Goal: Task Accomplishment & Management: Complete application form

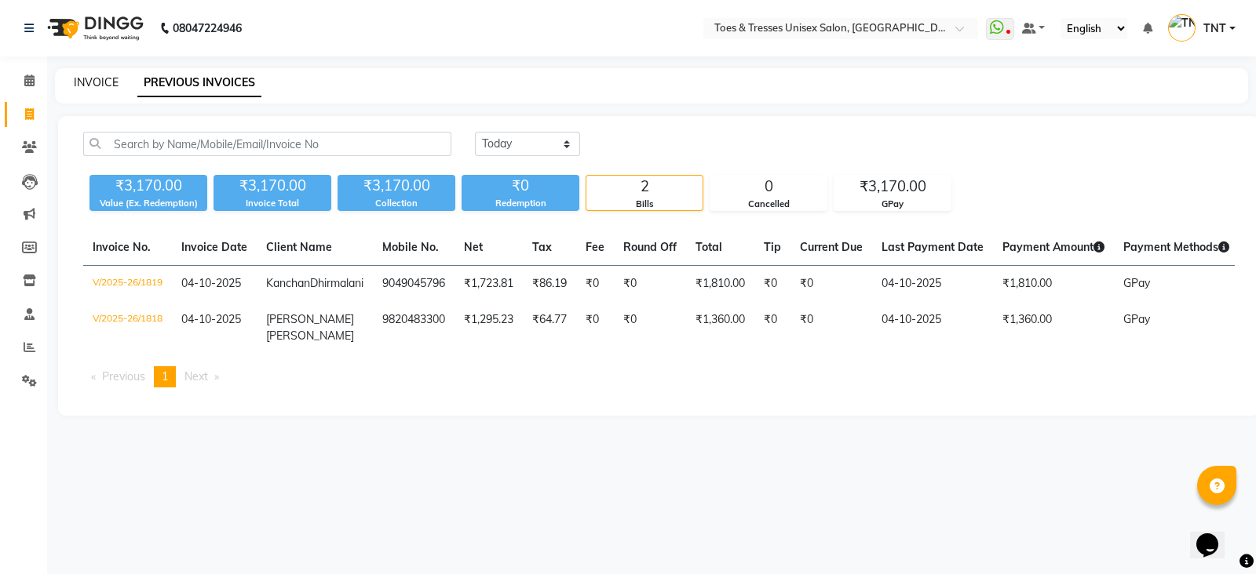
click at [108, 77] on link "INVOICE" at bounding box center [96, 82] width 45 height 14
select select "3950"
select select "service"
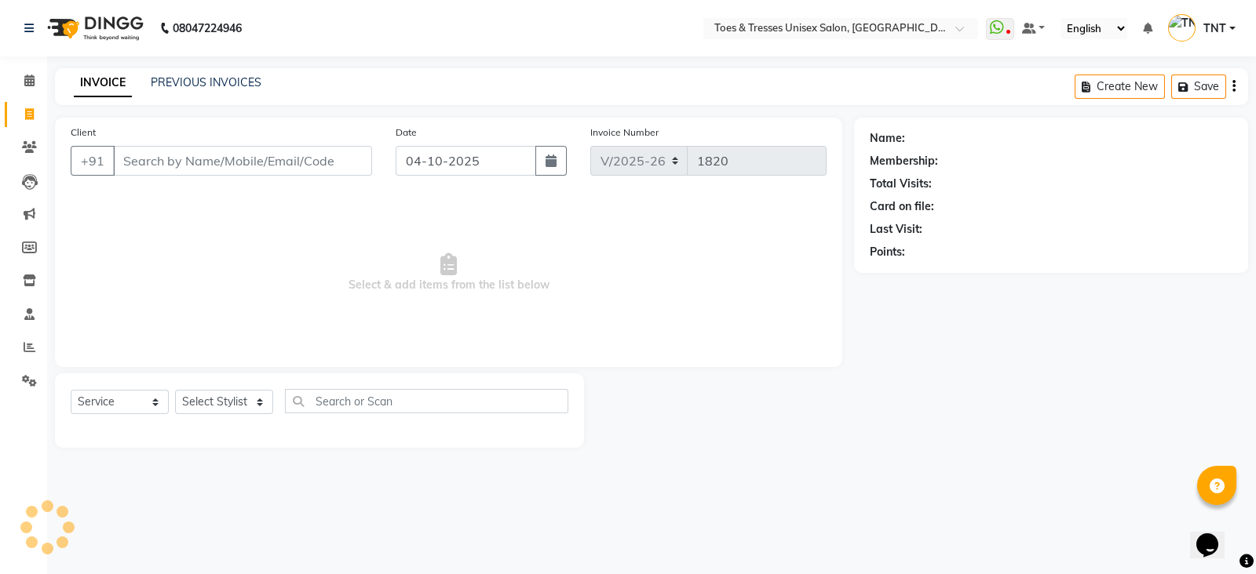
click at [226, 180] on div "Client +91" at bounding box center [221, 156] width 325 height 64
click at [231, 162] on input "Client" at bounding box center [242, 161] width 259 height 30
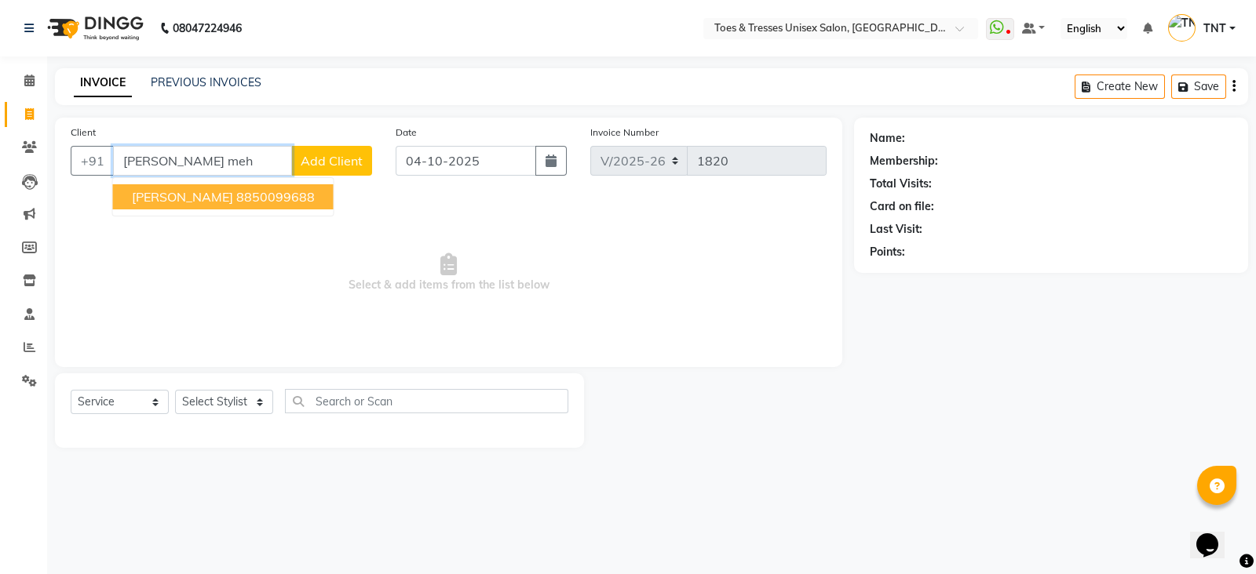
click at [236, 192] on ngb-highlight "8850099688" at bounding box center [275, 197] width 78 height 16
type input "8850099688"
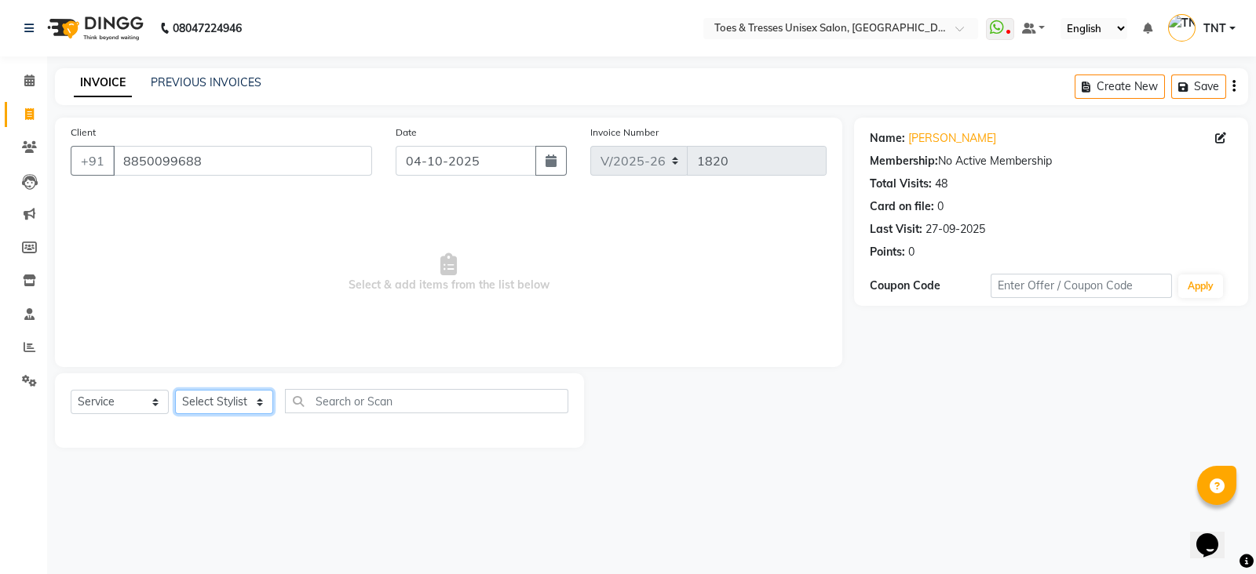
click at [211, 402] on select "Select Stylist [PERSON_NAME] [PERSON_NAME] [PERSON_NAME] [PERSON_NAME] Nisha Pa…" at bounding box center [224, 402] width 98 height 24
select select "19972"
click at [175, 391] on select "Select Stylist [PERSON_NAME] [PERSON_NAME] [PERSON_NAME] [PERSON_NAME] Nisha Pa…" at bounding box center [224, 402] width 98 height 24
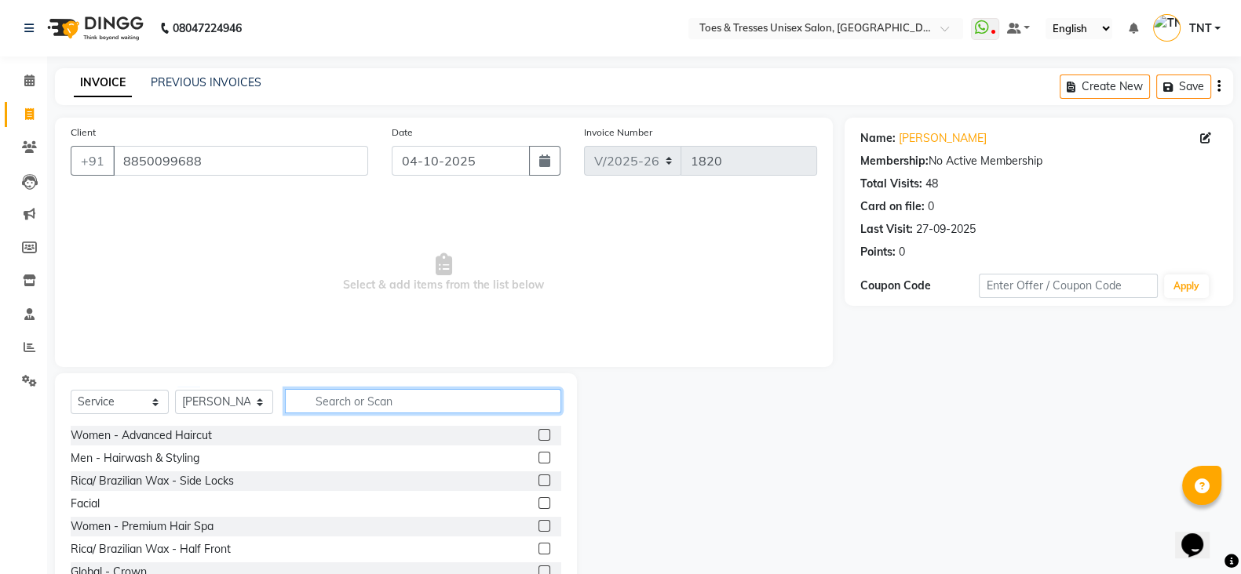
click at [322, 399] on input "text" at bounding box center [423, 401] width 276 height 24
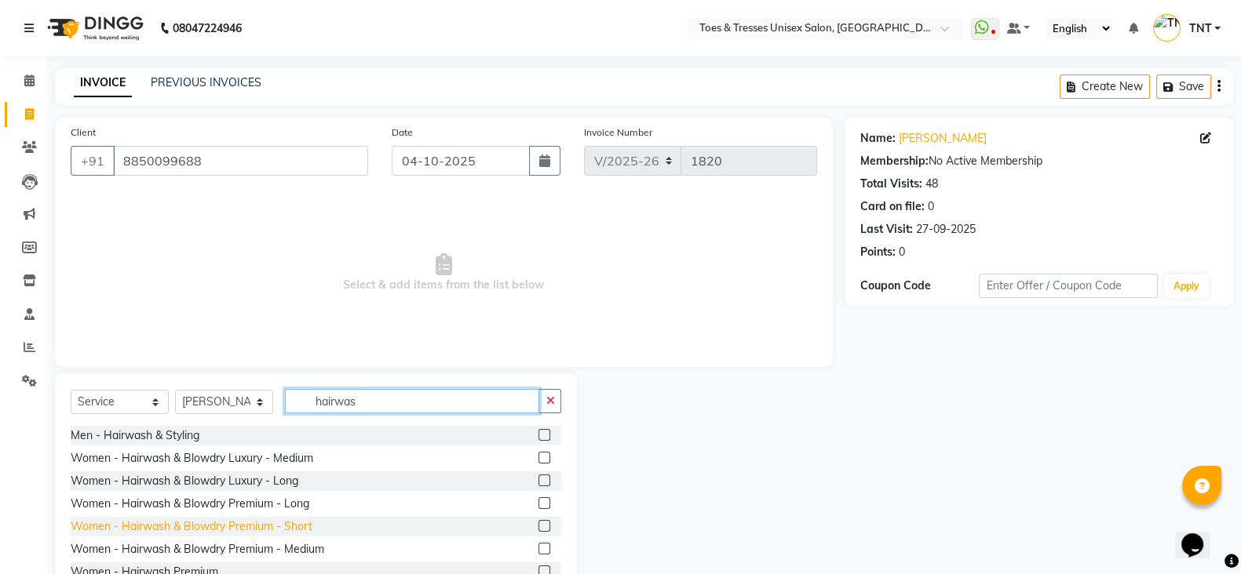
scroll to position [93, 0]
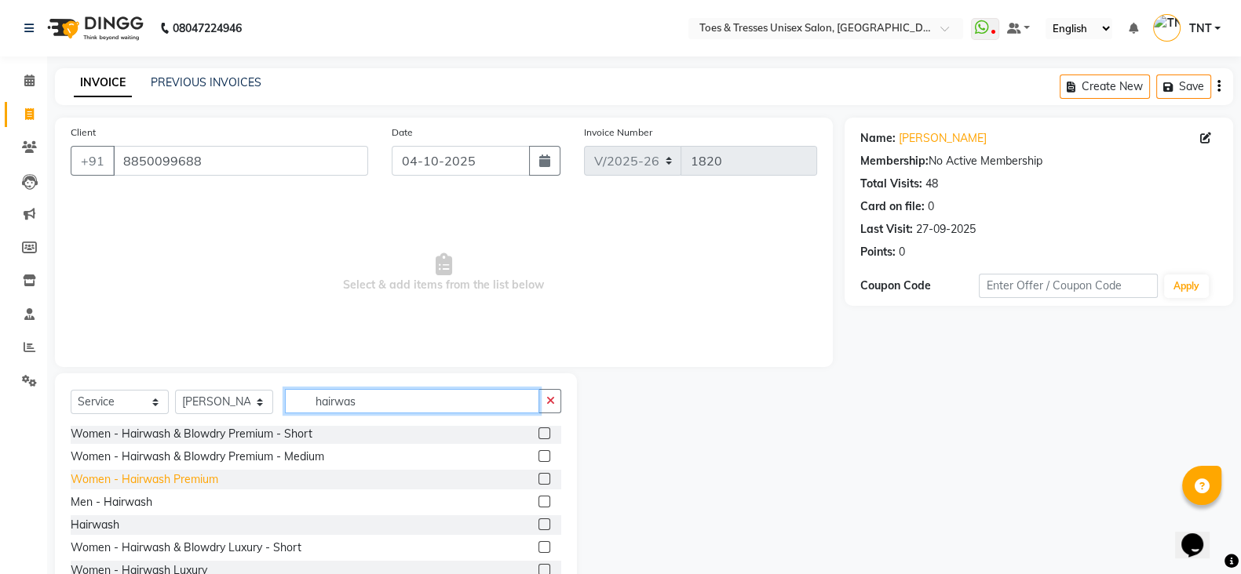
type input "hairwas"
click at [177, 483] on div "Women - Hairwash Premium" at bounding box center [145, 480] width 148 height 16
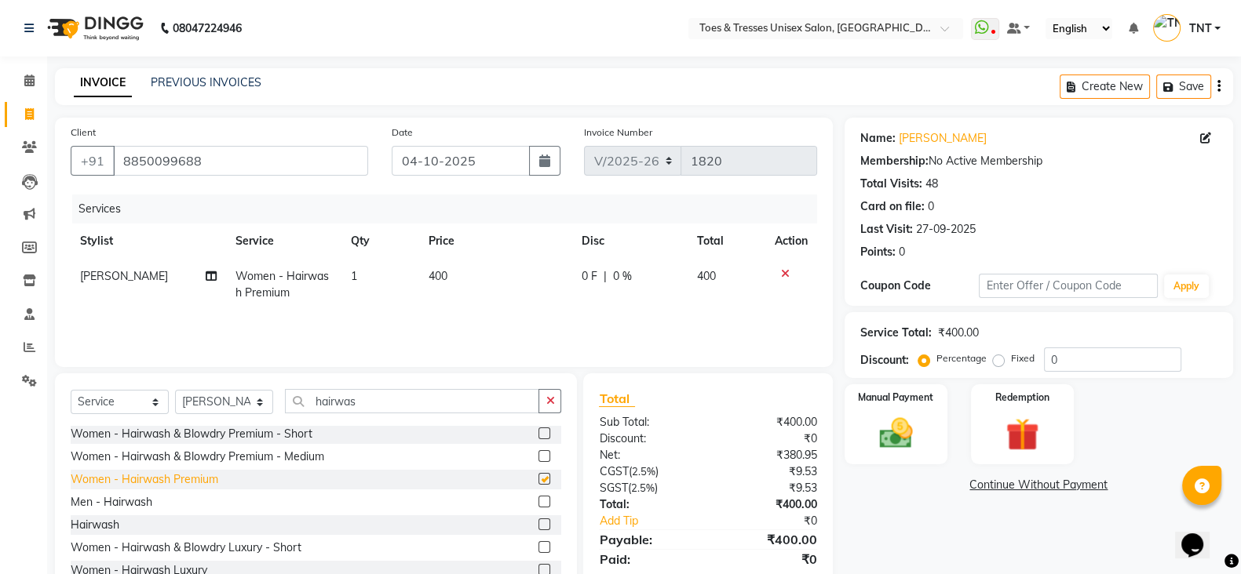
checkbox input "false"
click at [548, 286] on td "400" at bounding box center [495, 285] width 153 height 52
select select "19972"
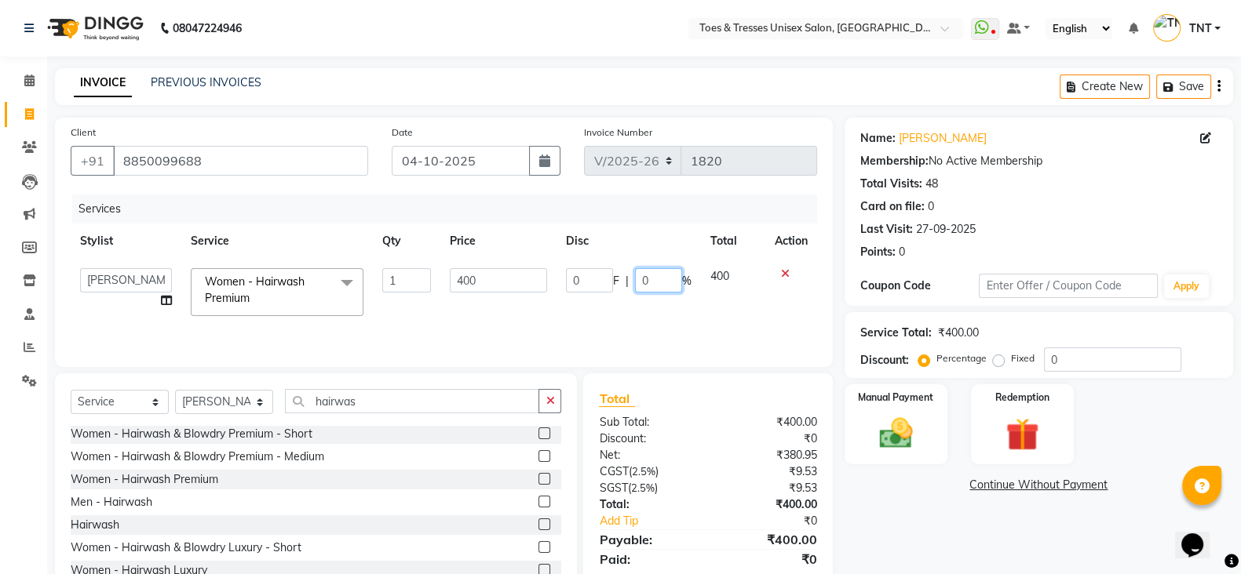
click at [636, 280] on input "0" at bounding box center [658, 280] width 47 height 24
type input "20"
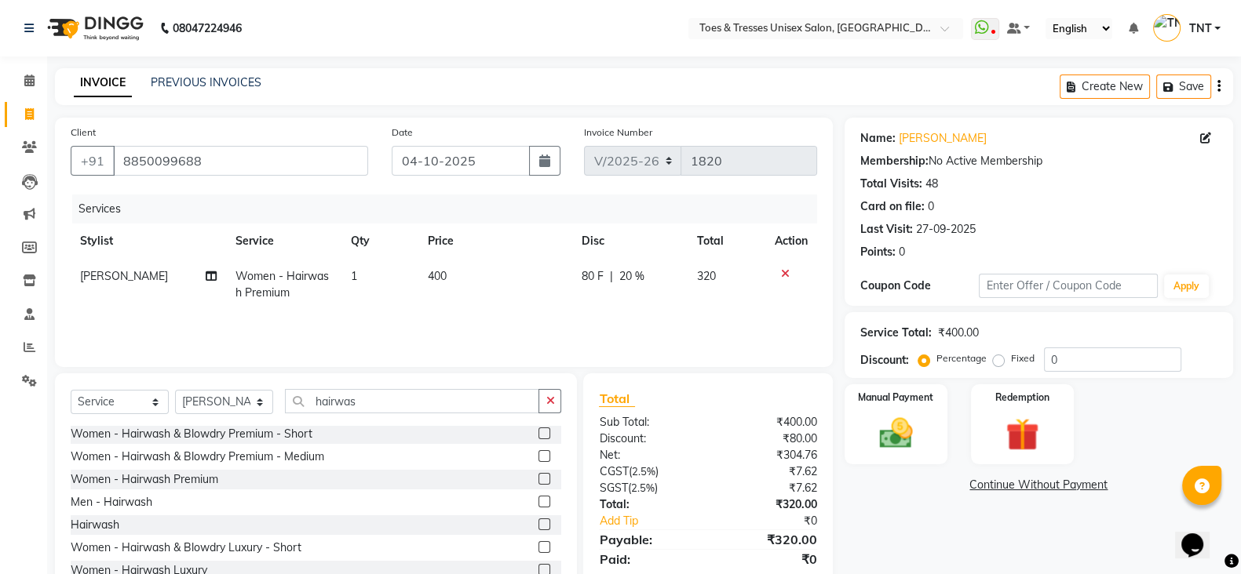
click at [630, 324] on div "Services Stylist Service Qty Price Disc Total Action [PERSON_NAME] Women - Hair…" at bounding box center [444, 273] width 746 height 157
click at [903, 432] on img at bounding box center [896, 433] width 56 height 39
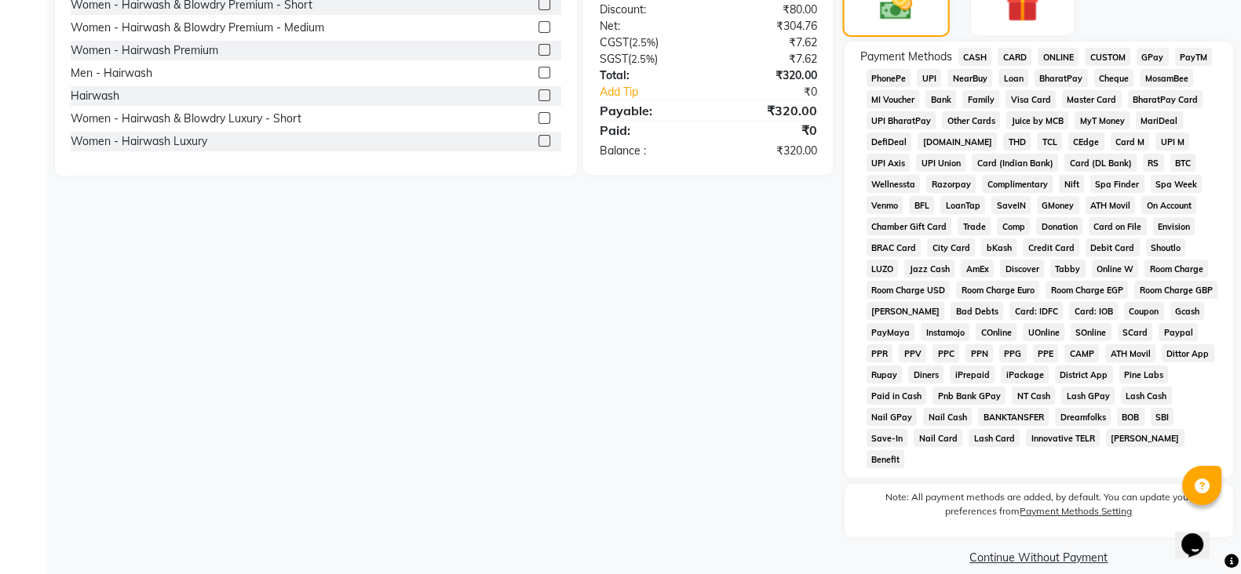
scroll to position [431, 0]
click at [986, 58] on span "CASH" at bounding box center [975, 55] width 34 height 18
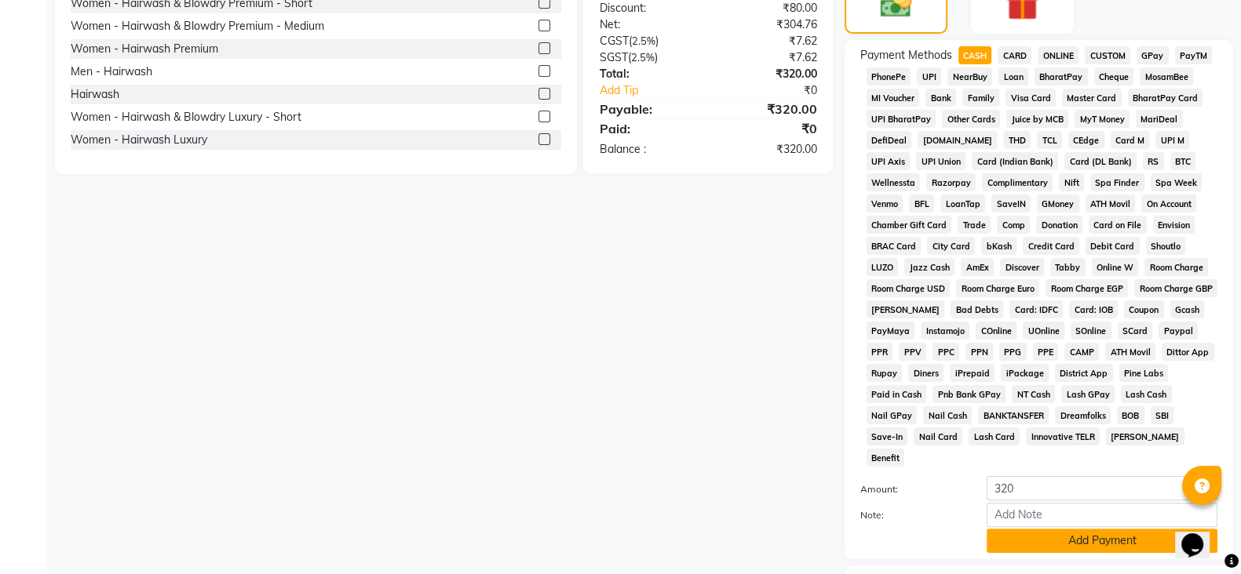
click at [1040, 529] on button "Add Payment" at bounding box center [1101, 541] width 231 height 24
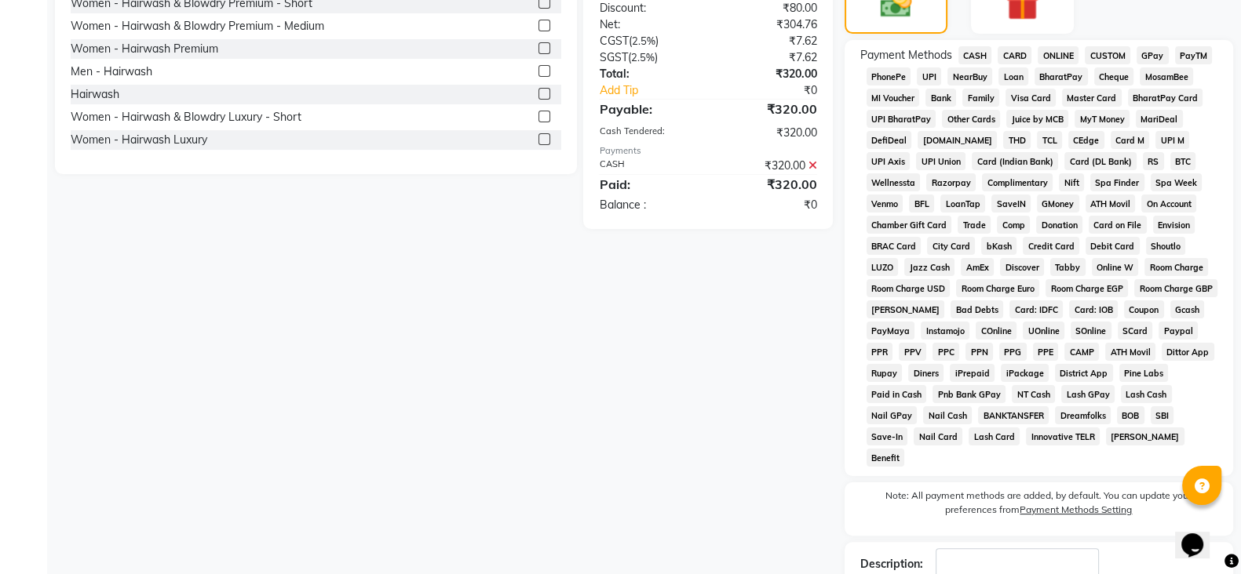
scroll to position [519, 0]
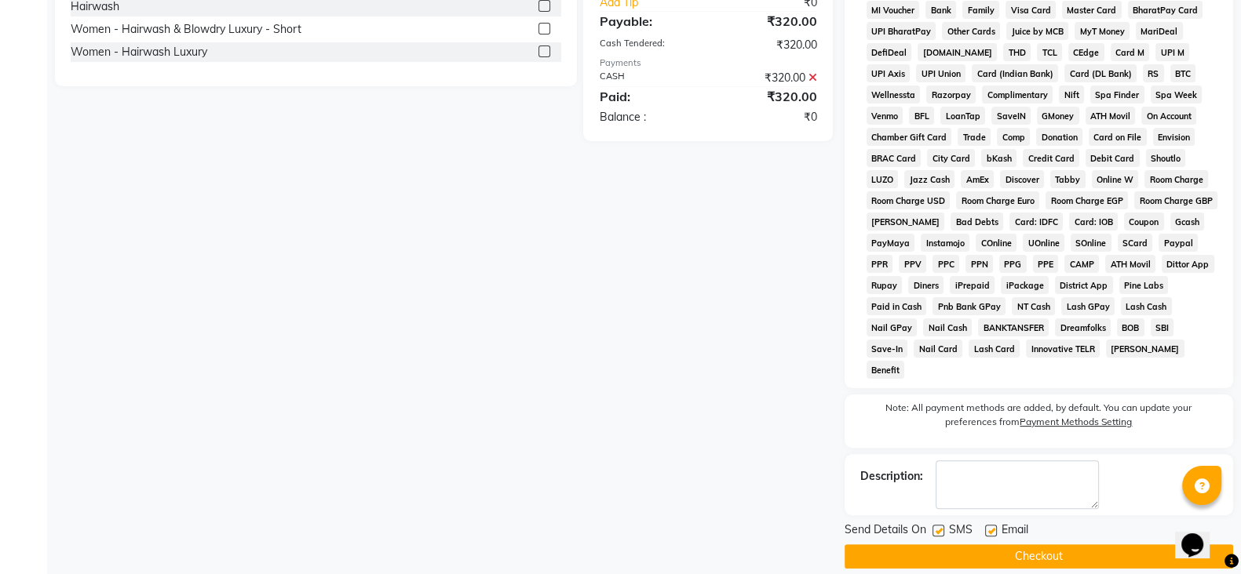
click at [1055, 545] on button "Checkout" at bounding box center [1038, 557] width 388 height 24
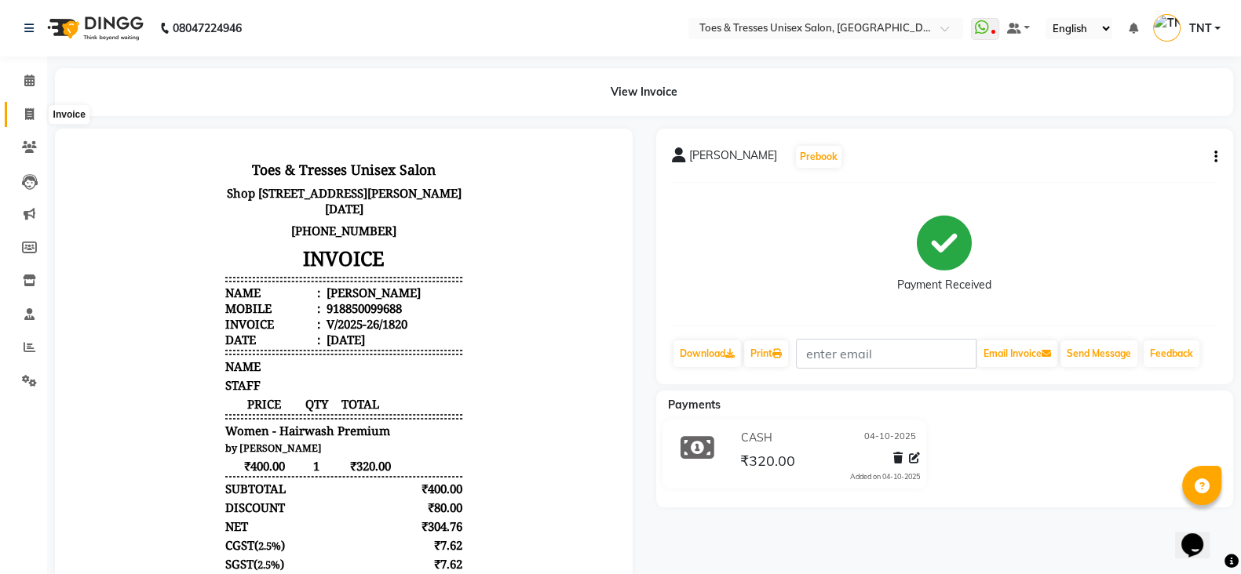
click at [31, 106] on span at bounding box center [29, 115] width 27 height 18
select select "3950"
select select "service"
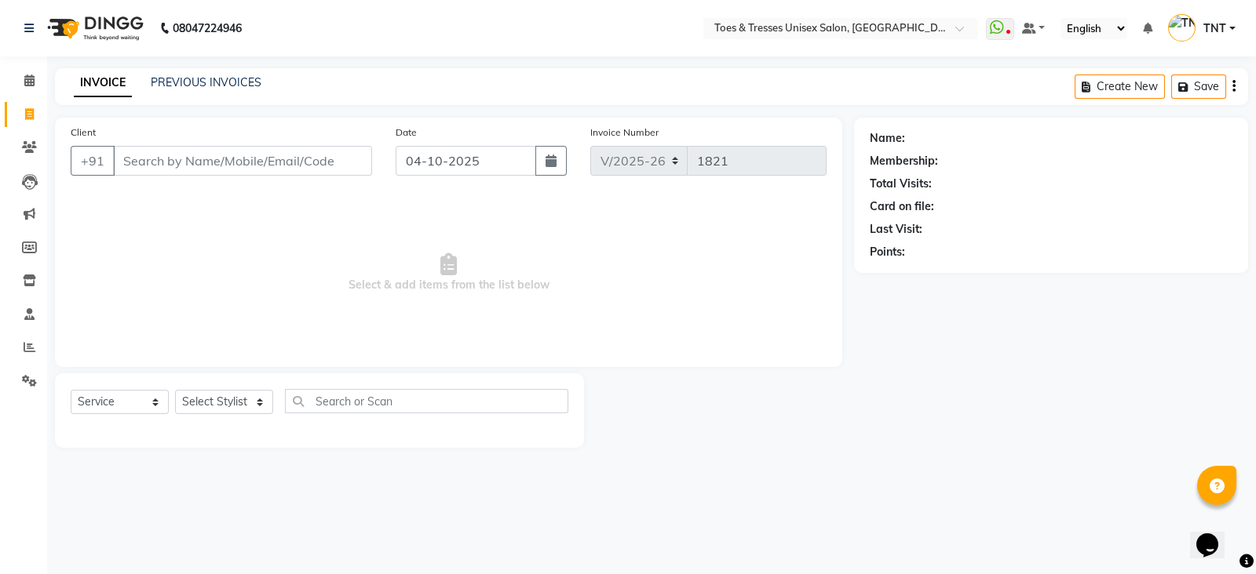
click at [227, 170] on input "Client" at bounding box center [242, 161] width 259 height 30
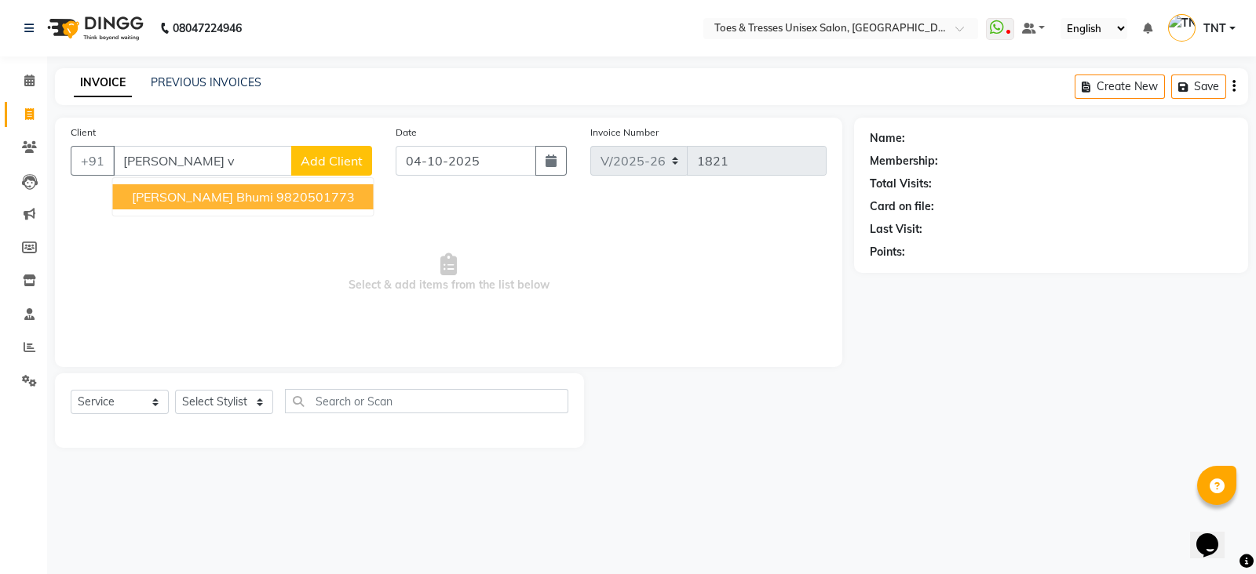
click at [276, 195] on ngb-highlight "9820501773" at bounding box center [315, 197] width 78 height 16
type input "9820501773"
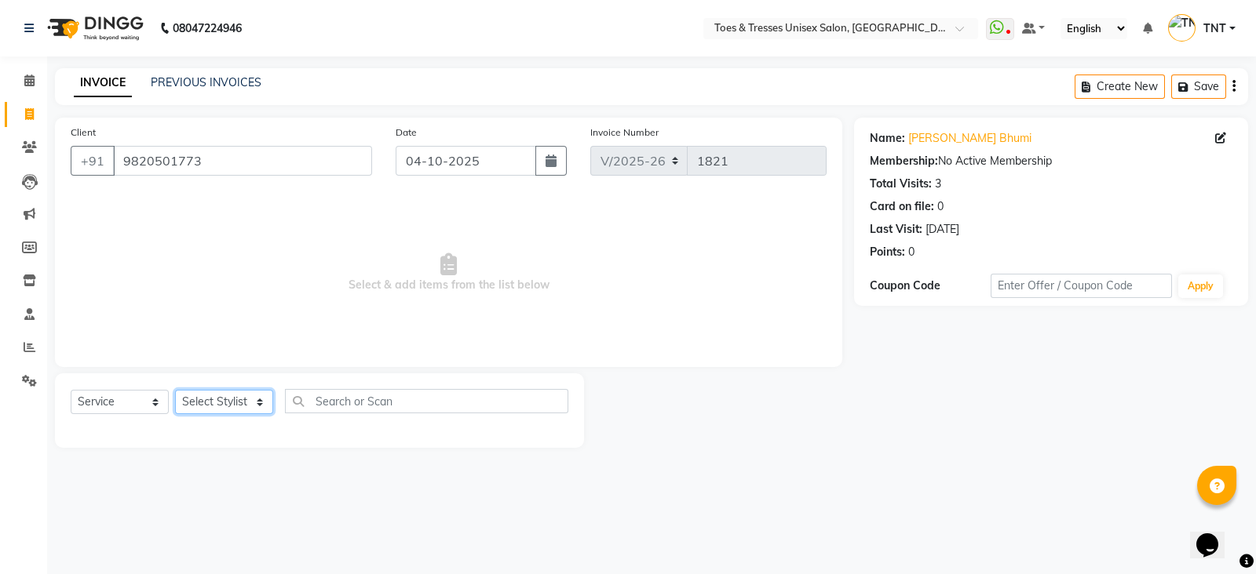
click at [250, 414] on select "Select Stylist [PERSON_NAME] [PERSON_NAME] [PERSON_NAME] [PERSON_NAME] Nisha Pa…" at bounding box center [224, 402] width 98 height 24
select select "19972"
click at [175, 391] on select "Select Stylist [PERSON_NAME] [PERSON_NAME] [PERSON_NAME] [PERSON_NAME] Nisha Pa…" at bounding box center [224, 402] width 98 height 24
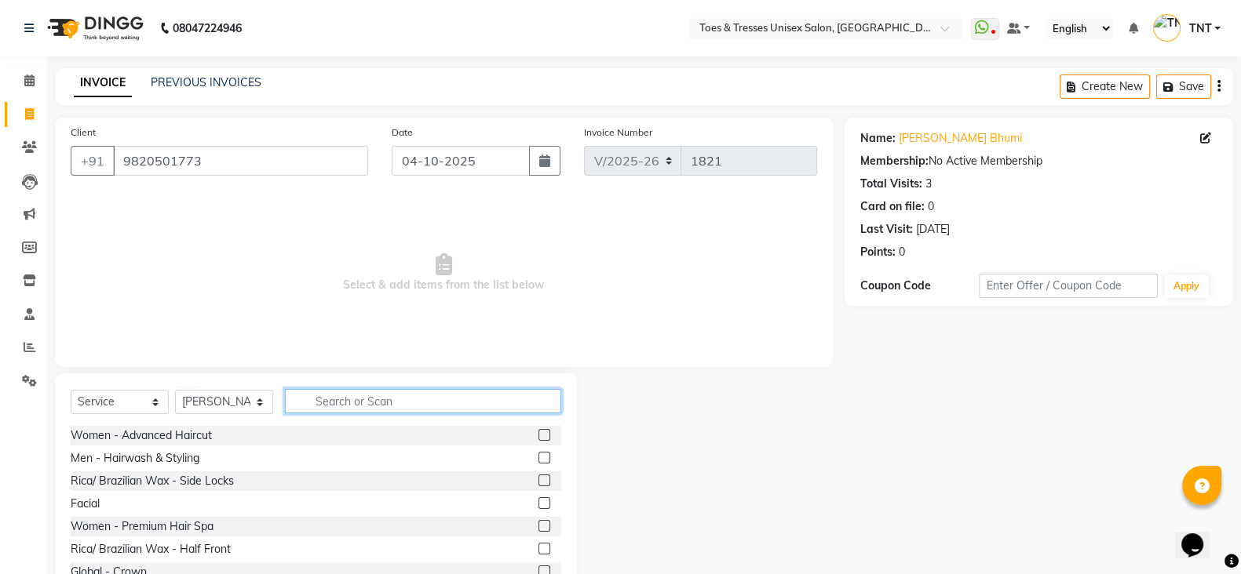
click at [450, 401] on input "text" at bounding box center [423, 401] width 276 height 24
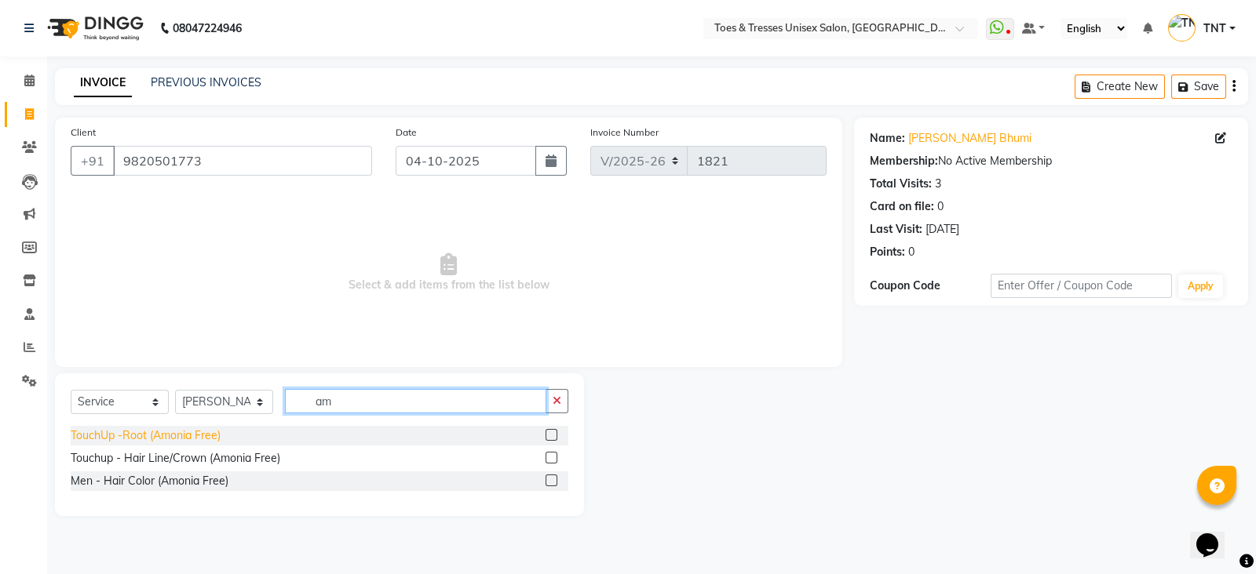
type input "am"
click at [200, 437] on div "TouchUp -Root (Amonia Free)" at bounding box center [146, 436] width 150 height 16
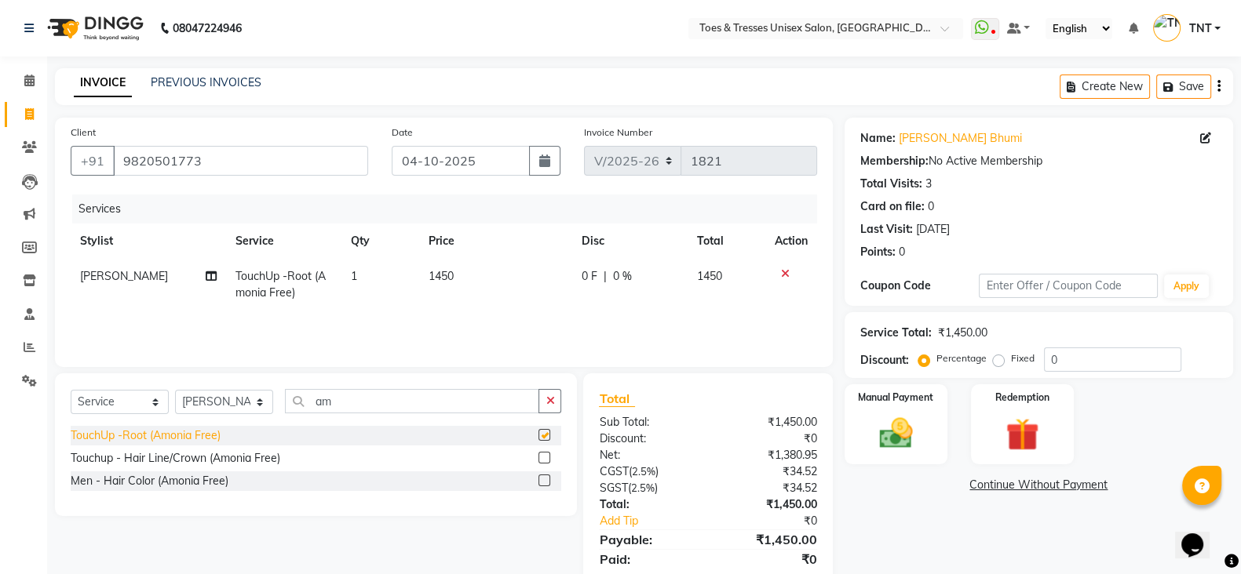
checkbox input "false"
click at [373, 275] on td "1" at bounding box center [379, 285] width 77 height 52
select select "19972"
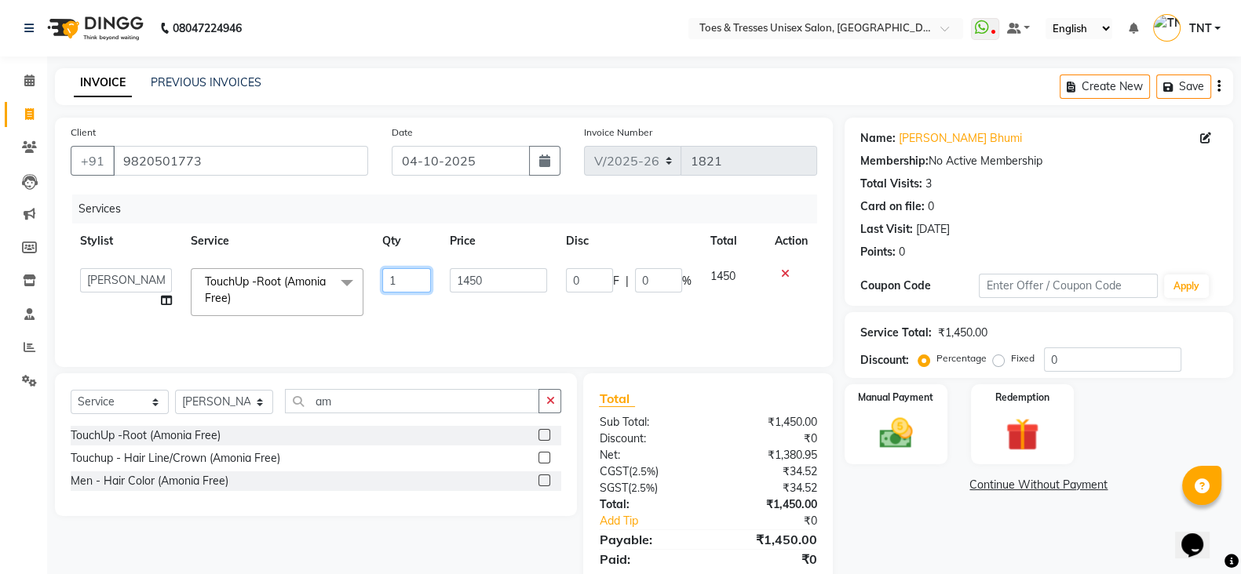
click at [409, 272] on input "1" at bounding box center [406, 280] width 49 height 24
type input "2"
click at [425, 324] on div "Services Stylist Service Qty Price Disc Total Action [PERSON_NAME] Aheshan Shai…" at bounding box center [444, 273] width 746 height 157
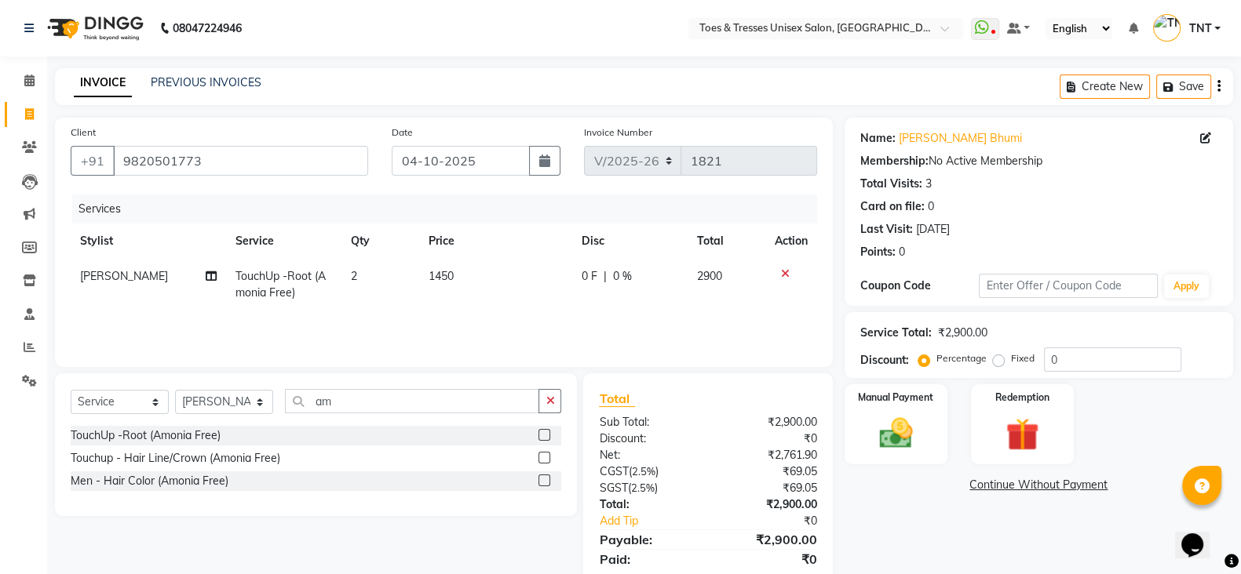
click at [705, 262] on td "2900" at bounding box center [726, 285] width 78 height 52
select select "19972"
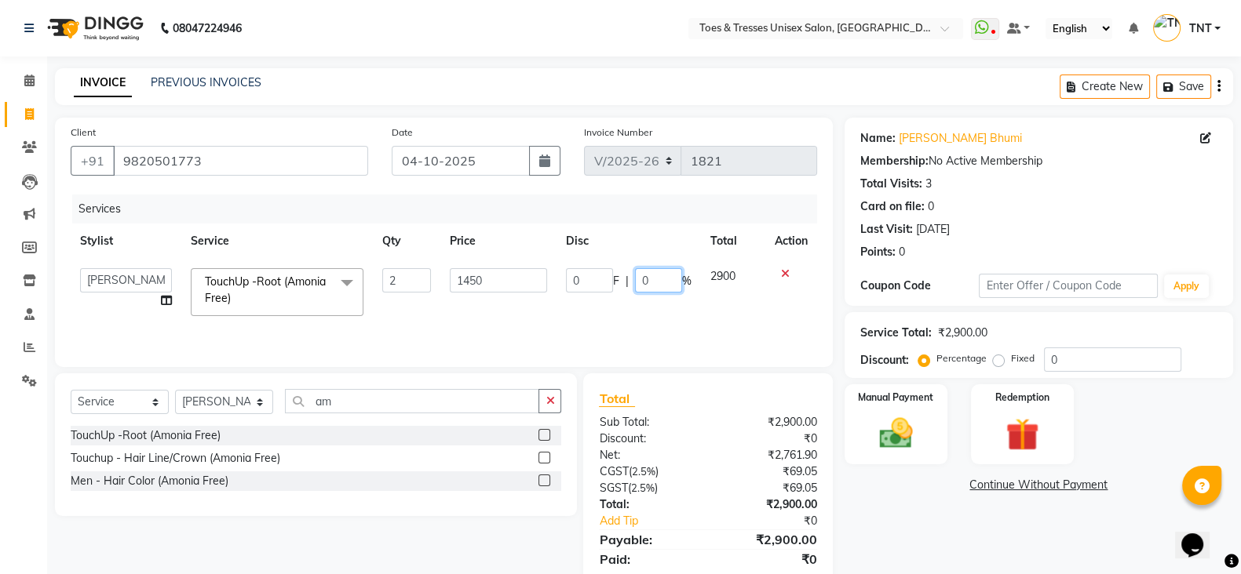
click at [640, 283] on input "0" at bounding box center [658, 280] width 47 height 24
type input "20"
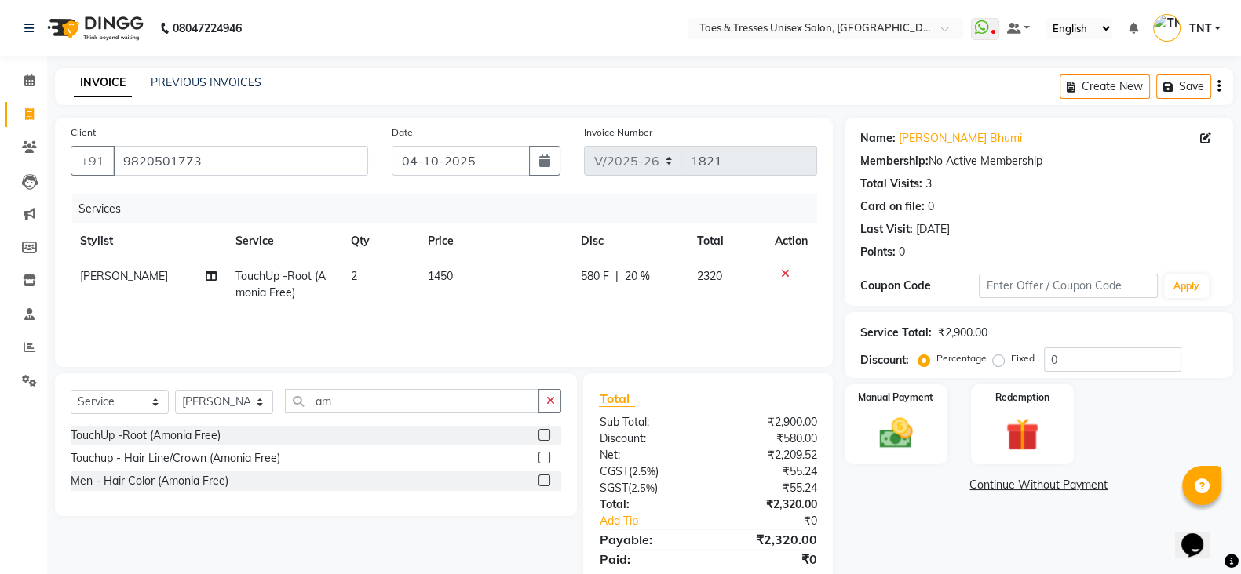
click at [640, 315] on div "Services Stylist Service Qty Price Disc Total Action [PERSON_NAME] TouchUp -Roo…" at bounding box center [444, 273] width 746 height 157
click at [582, 288] on td "580 F | 20 %" at bounding box center [629, 285] width 116 height 52
select select "19972"
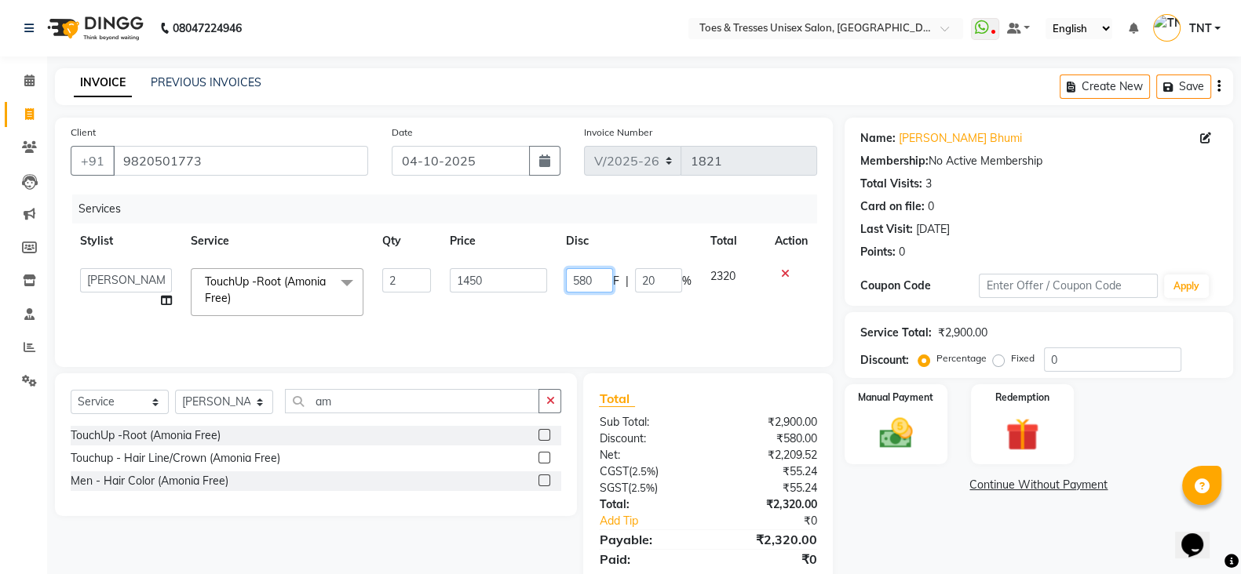
click at [591, 284] on input "580" at bounding box center [589, 280] width 47 height 24
type input "590"
click at [592, 312] on div "Services Stylist Service Qty Price Disc Total Action [PERSON_NAME] Aheshan Shai…" at bounding box center [444, 273] width 746 height 157
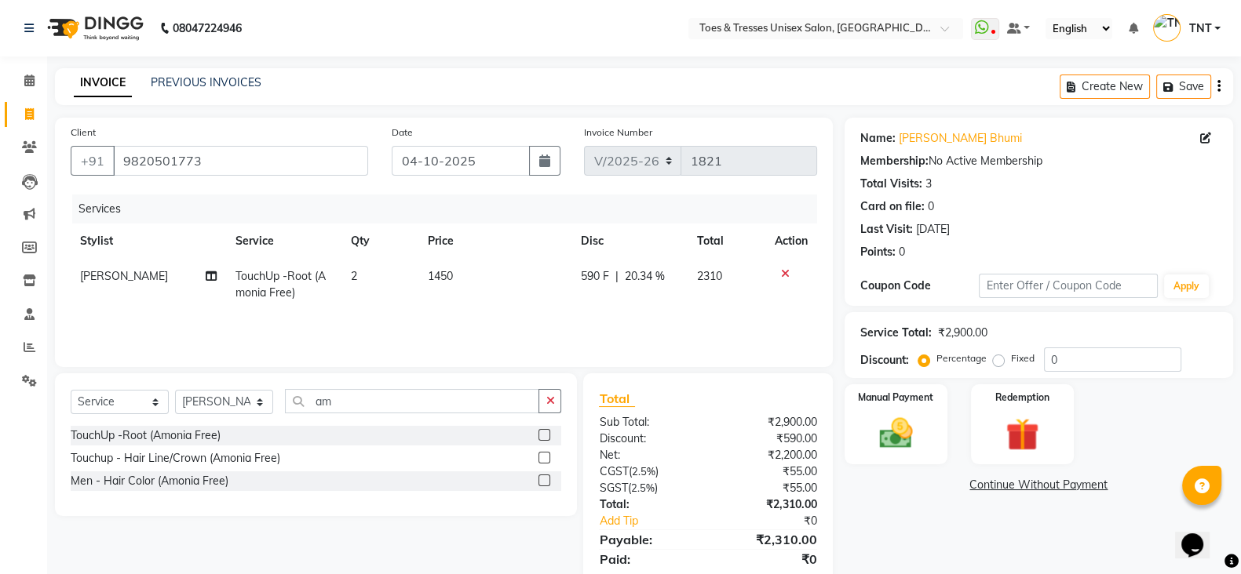
click at [704, 296] on td "2310" at bounding box center [726, 285] width 78 height 52
select select "19972"
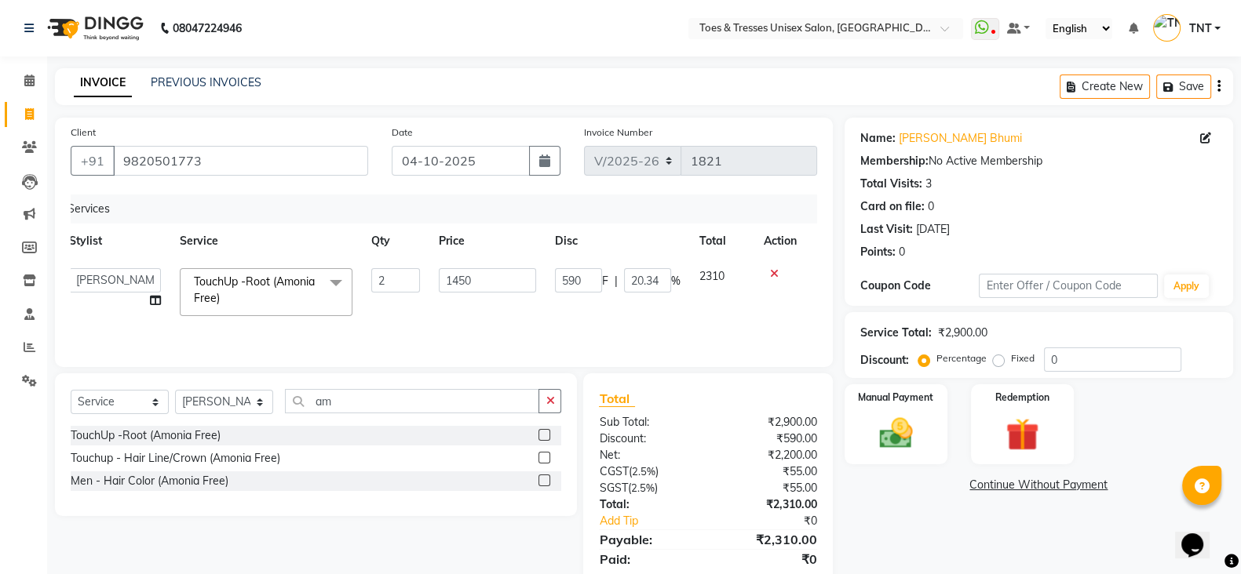
scroll to position [55, 0]
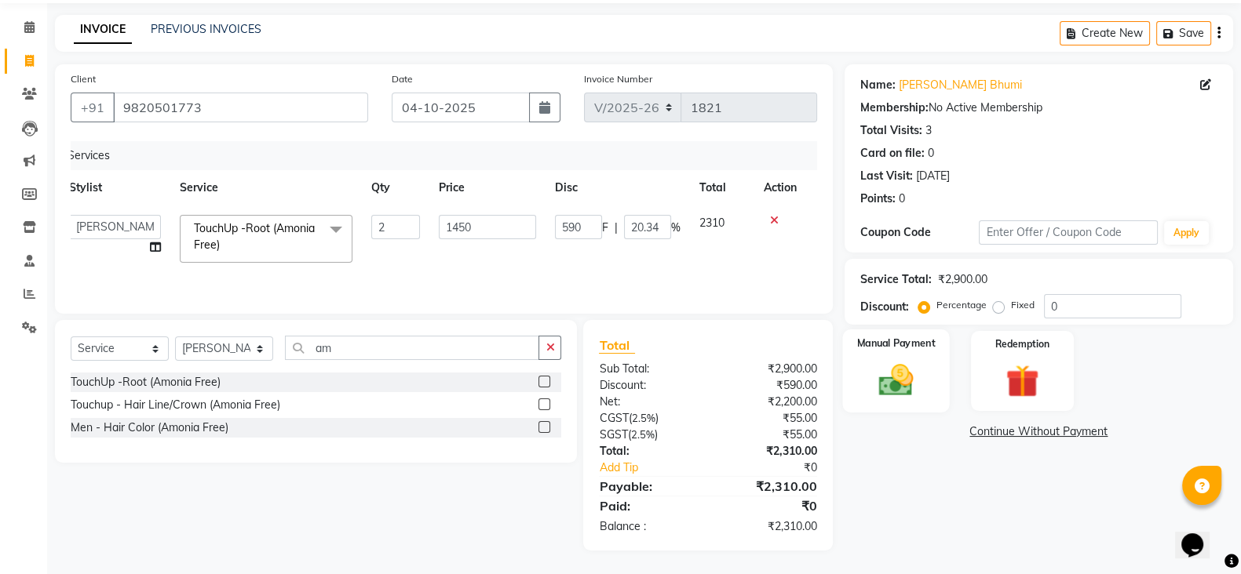
click at [924, 343] on label "Manual Payment" at bounding box center [895, 343] width 78 height 15
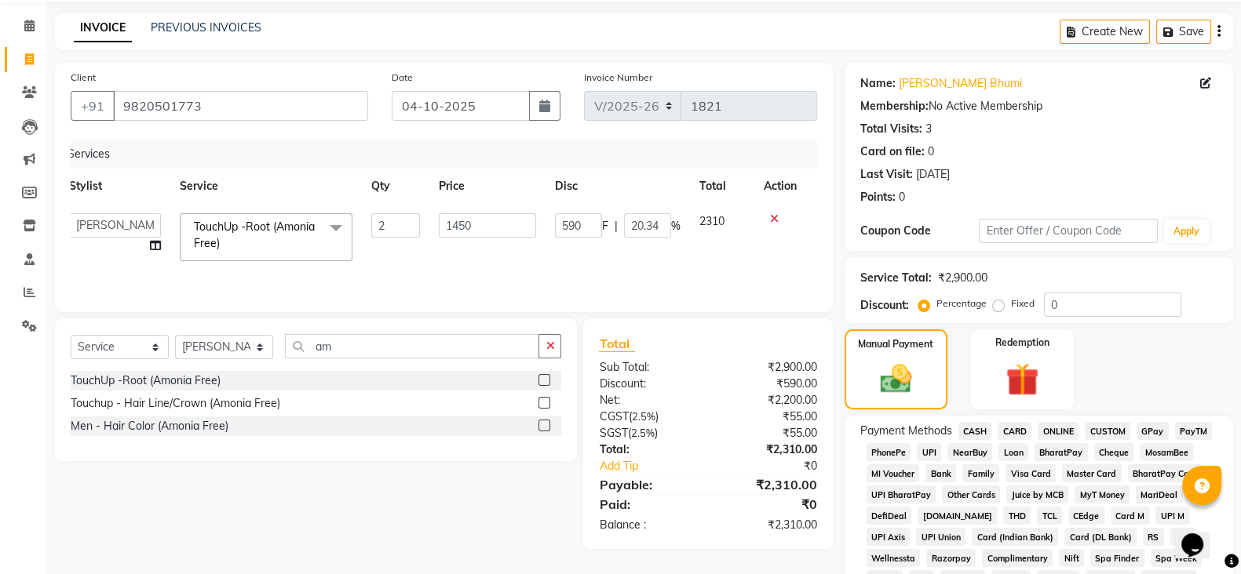
click at [975, 432] on span "CASH" at bounding box center [975, 431] width 34 height 18
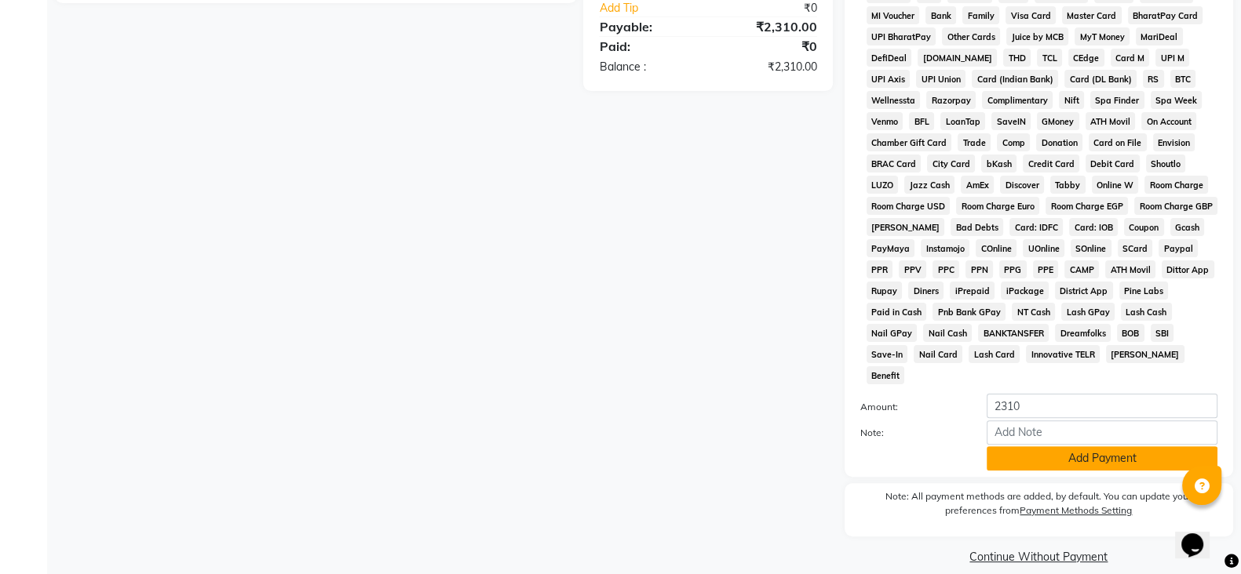
click at [1019, 447] on button "Add Payment" at bounding box center [1101, 459] width 231 height 24
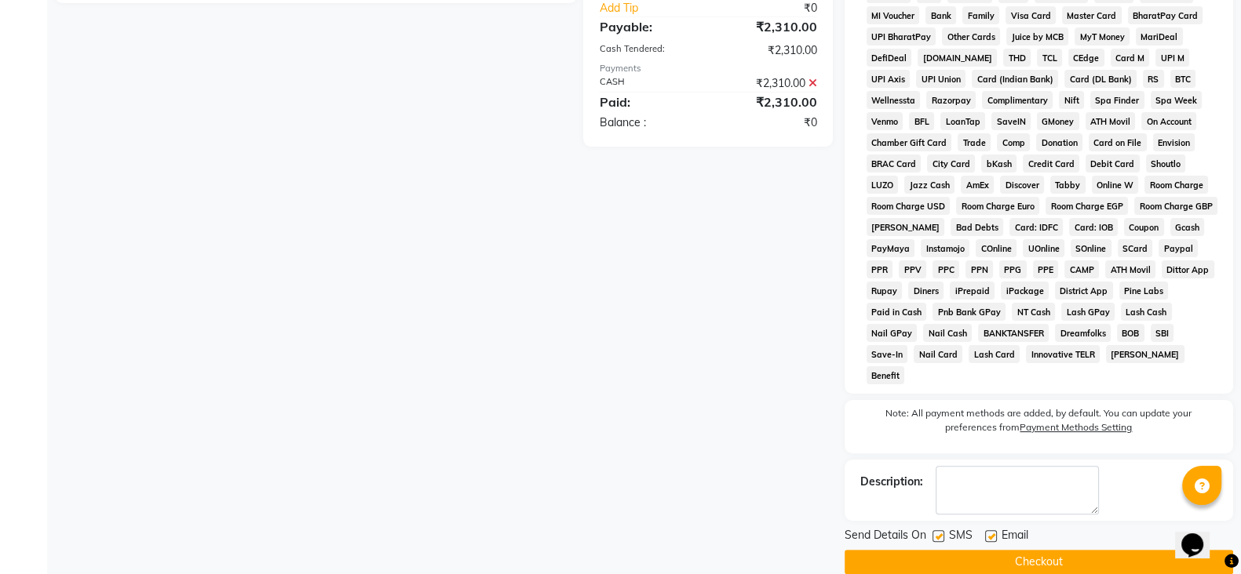
scroll to position [519, 0]
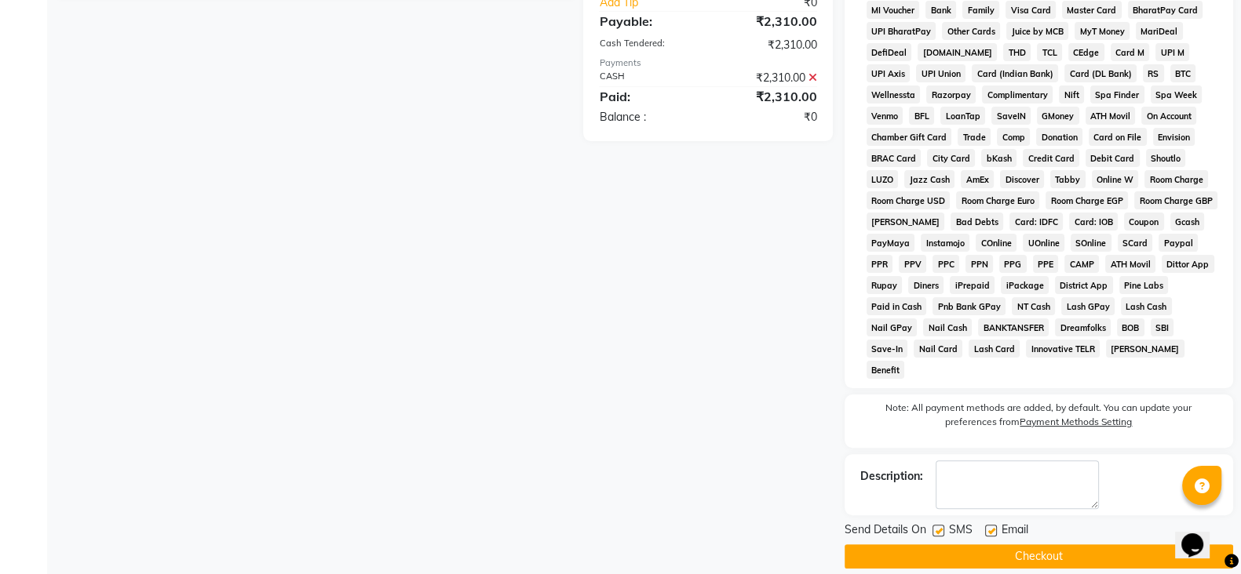
click at [1047, 559] on main "INVOICE PREVIOUS INVOICES Create New Save Client [PHONE_NUMBER] Date [DATE] Inv…" at bounding box center [644, 71] width 1194 height 1043
click at [1051, 548] on button "Checkout" at bounding box center [1038, 557] width 388 height 24
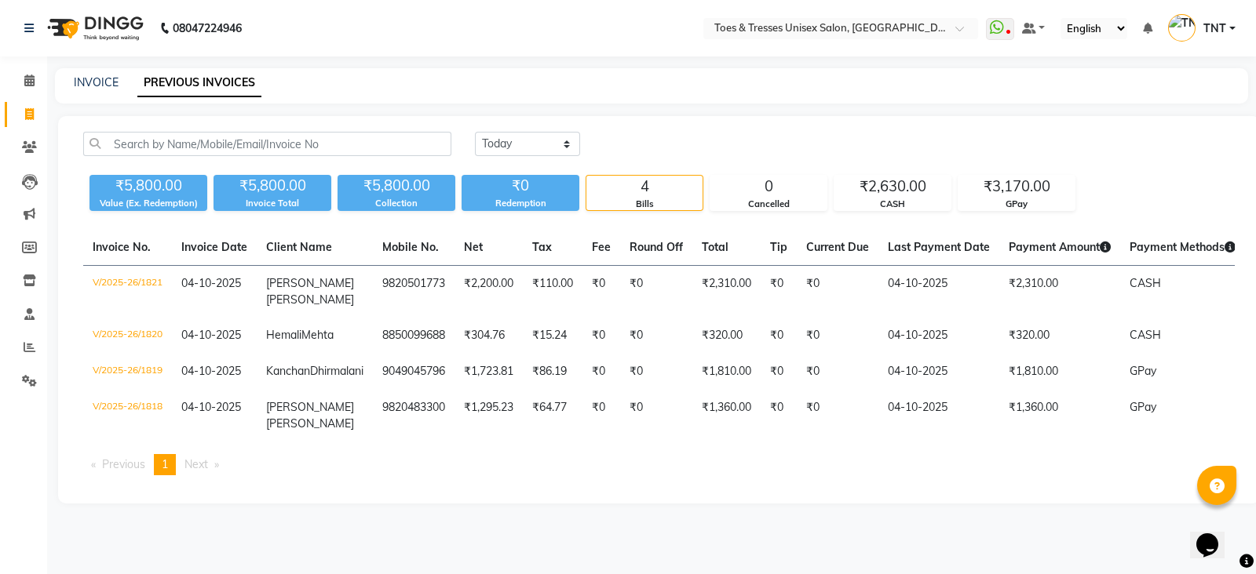
click at [90, 89] on div "INVOICE" at bounding box center [96, 83] width 45 height 16
click at [101, 80] on link "INVOICE" at bounding box center [96, 82] width 45 height 14
select select "3950"
select select "service"
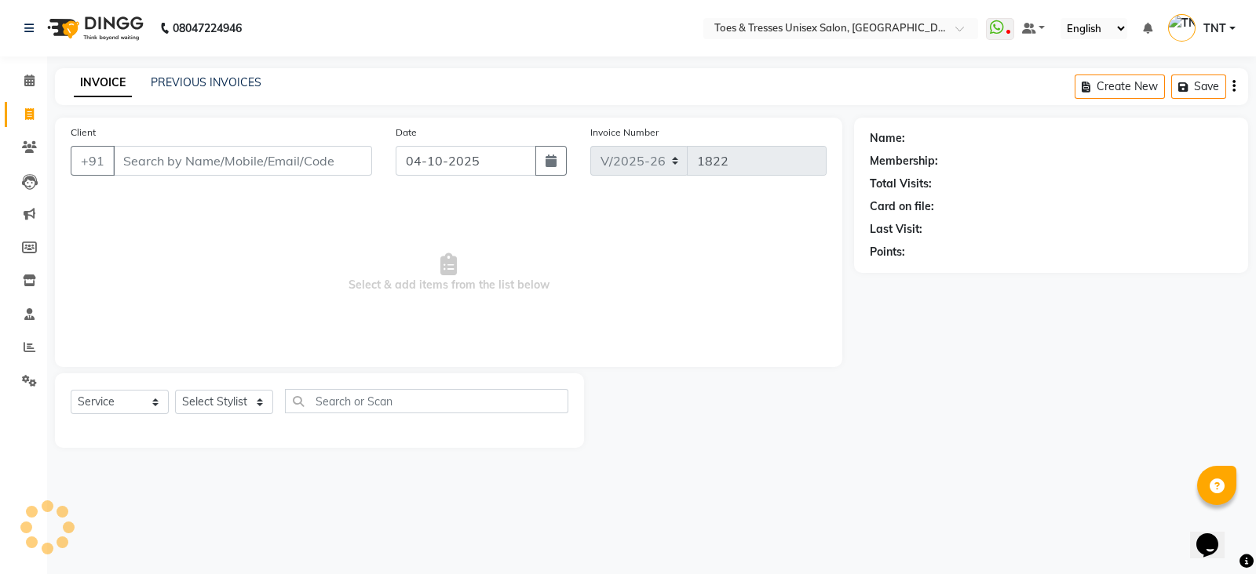
click at [200, 154] on input "Client" at bounding box center [242, 161] width 259 height 30
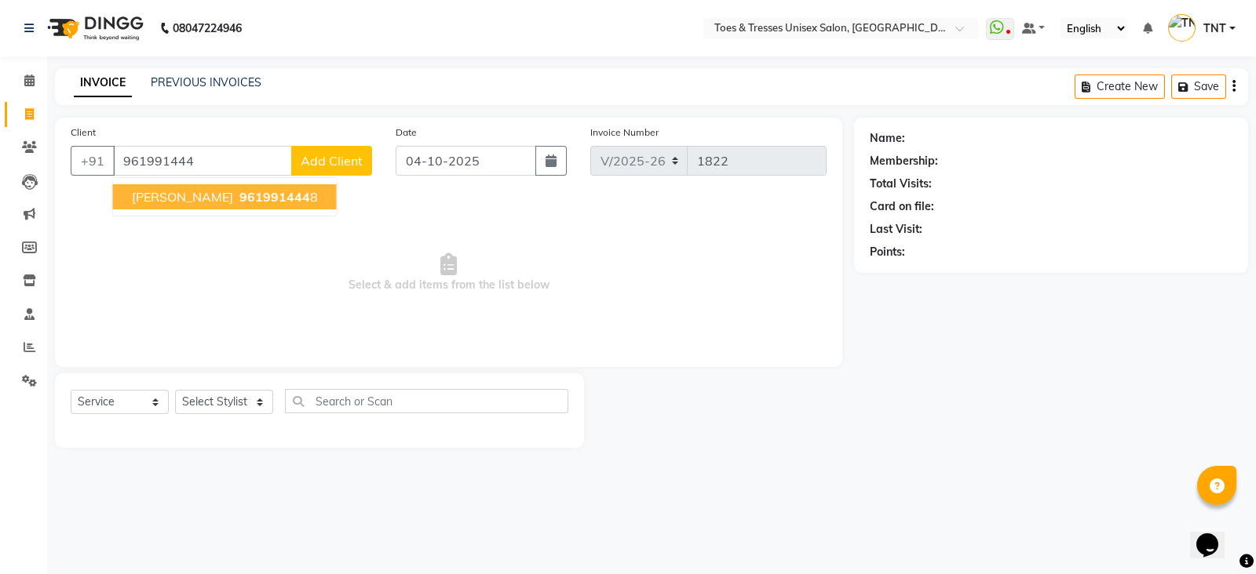
click at [220, 198] on span "Sandeep Nandola" at bounding box center [182, 197] width 101 height 16
type input "9619914448"
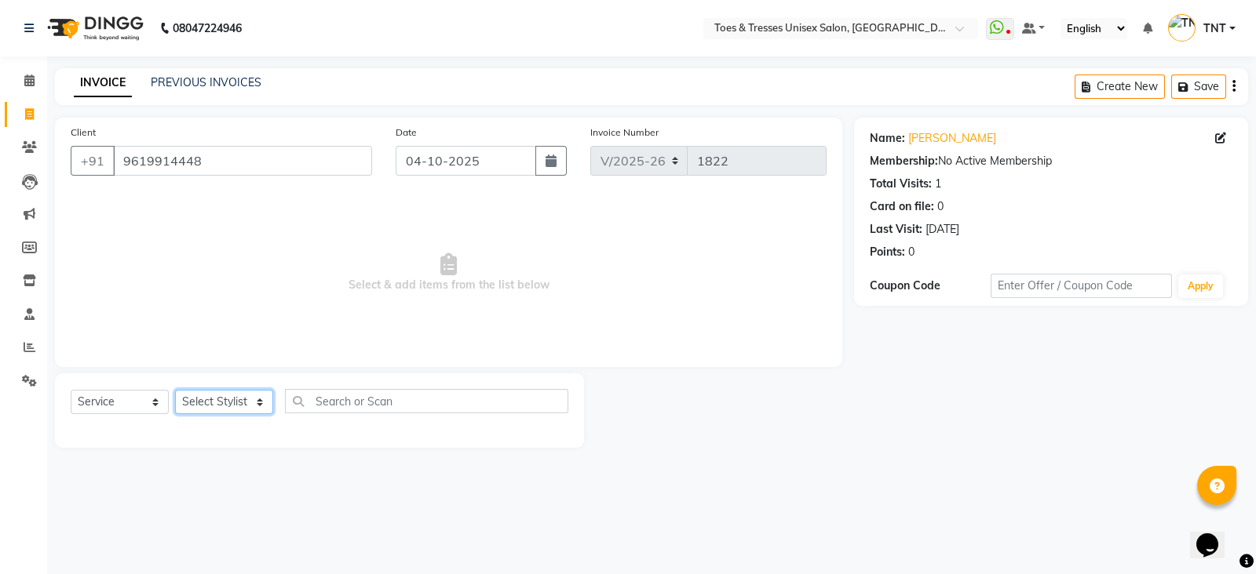
click at [221, 409] on select "Select Stylist [PERSON_NAME] [PERSON_NAME] [PERSON_NAME] [PERSON_NAME] Nisha Pa…" at bounding box center [224, 402] width 98 height 24
select select "62926"
click at [175, 391] on select "Select Stylist [PERSON_NAME] [PERSON_NAME] [PERSON_NAME] [PERSON_NAME] Nisha Pa…" at bounding box center [224, 402] width 98 height 24
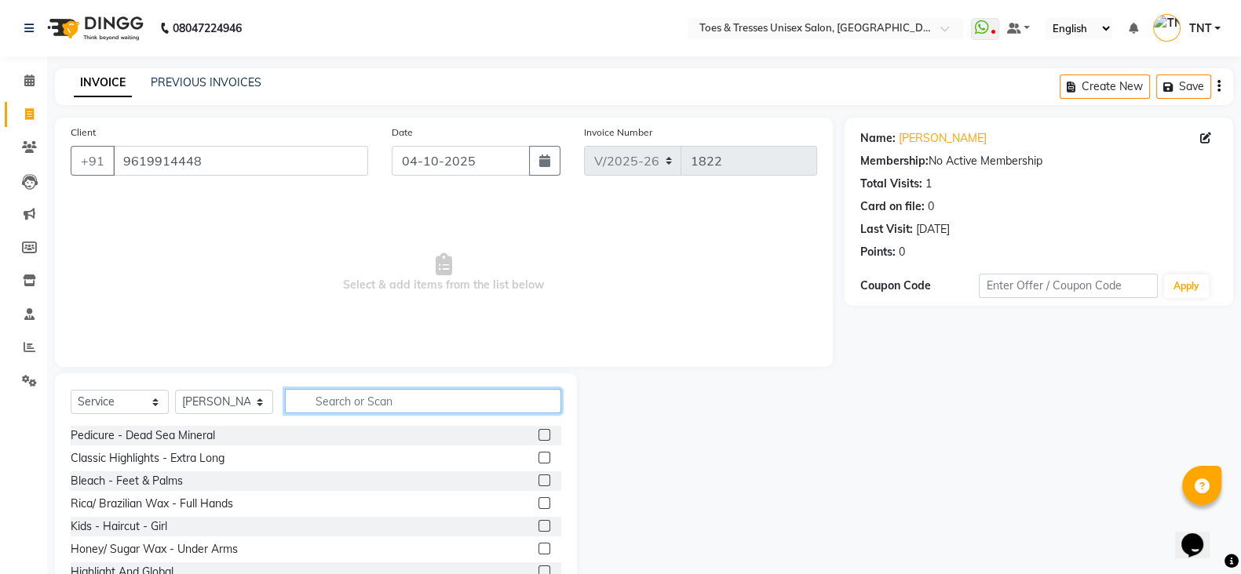
click at [385, 406] on input "text" at bounding box center [423, 401] width 276 height 24
type input "haircut"
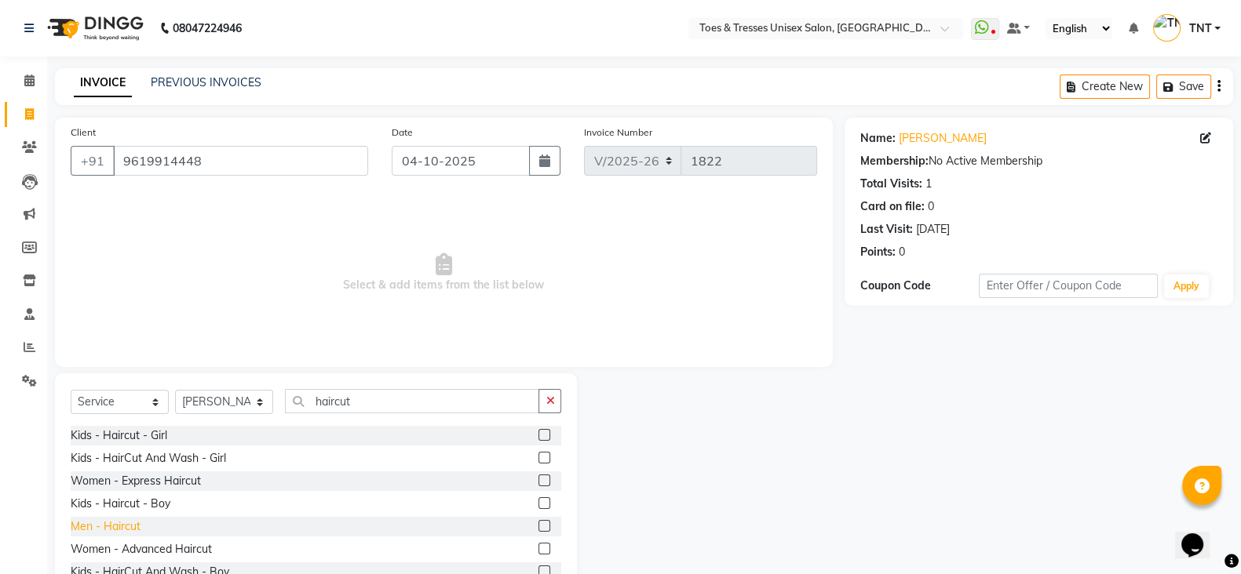
click at [118, 525] on div "Men - Haircut" at bounding box center [106, 527] width 70 height 16
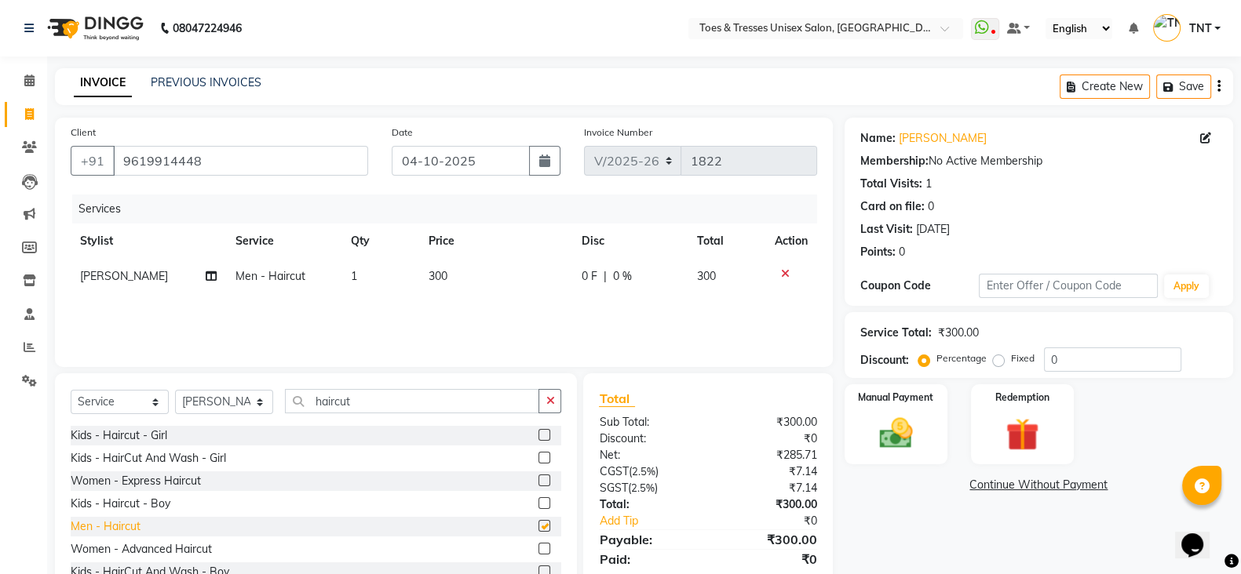
checkbox input "false"
click at [387, 398] on input "haircut" at bounding box center [412, 401] width 254 height 24
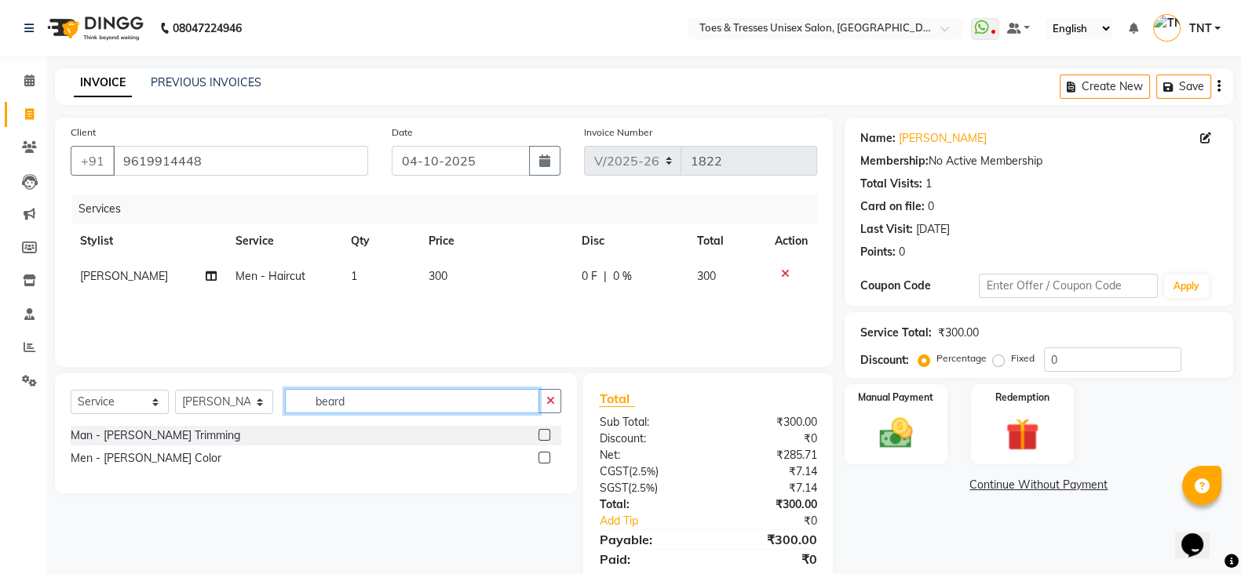
type input "beard"
click at [150, 444] on div "Man - [PERSON_NAME] Trimming" at bounding box center [156, 436] width 170 height 16
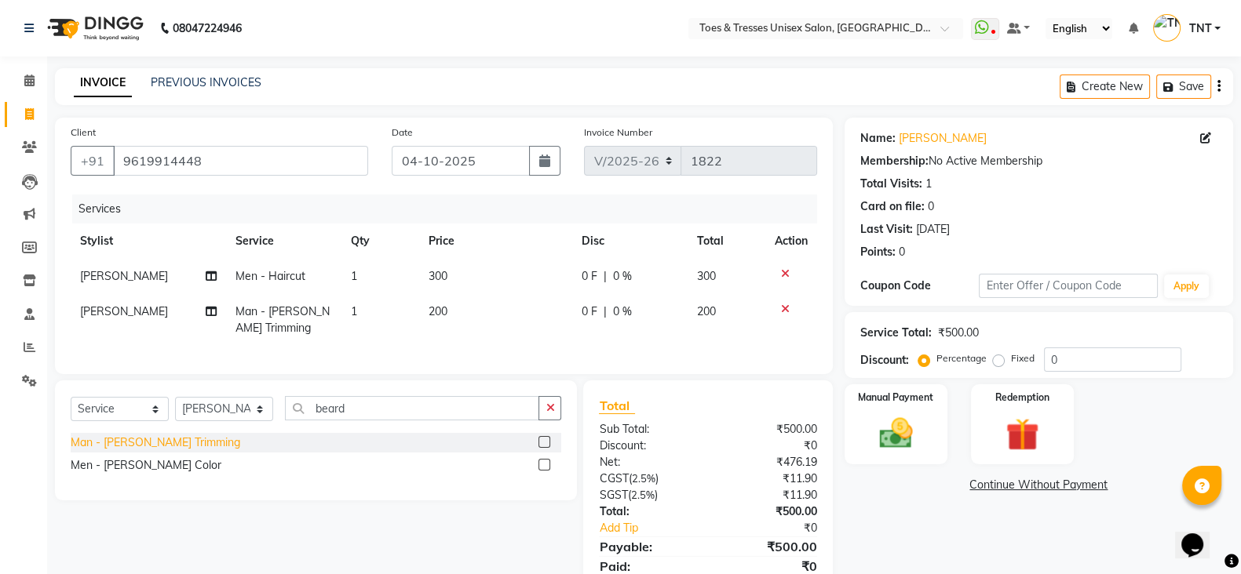
click at [155, 451] on div "Man - [PERSON_NAME] Trimming" at bounding box center [156, 443] width 170 height 16
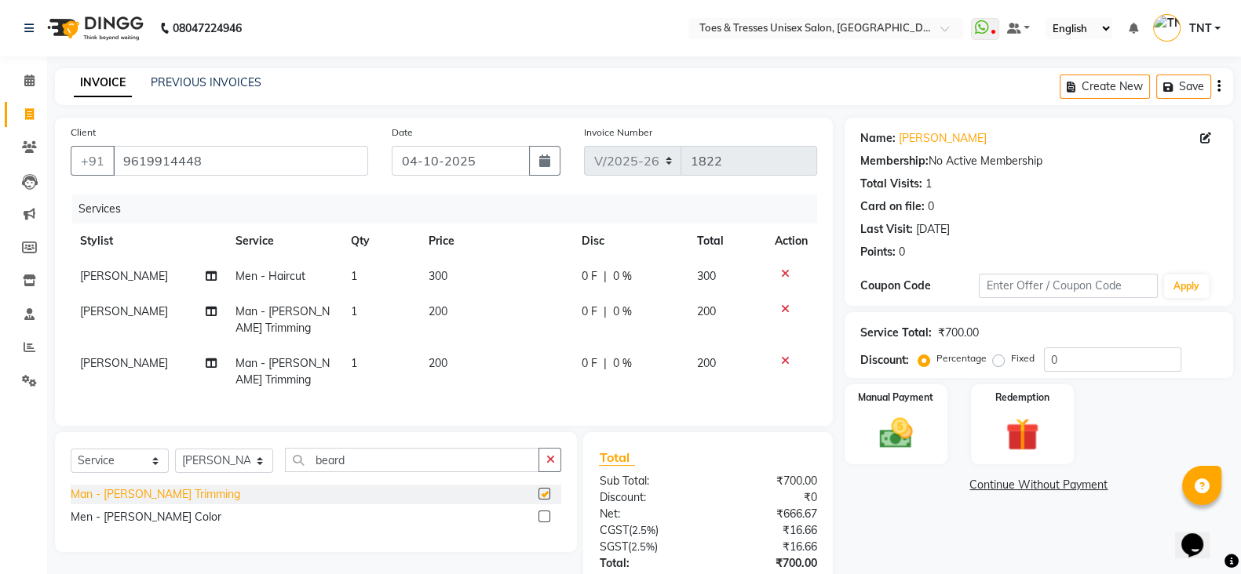
checkbox input "false"
click at [708, 362] on span "200" at bounding box center [706, 363] width 19 height 14
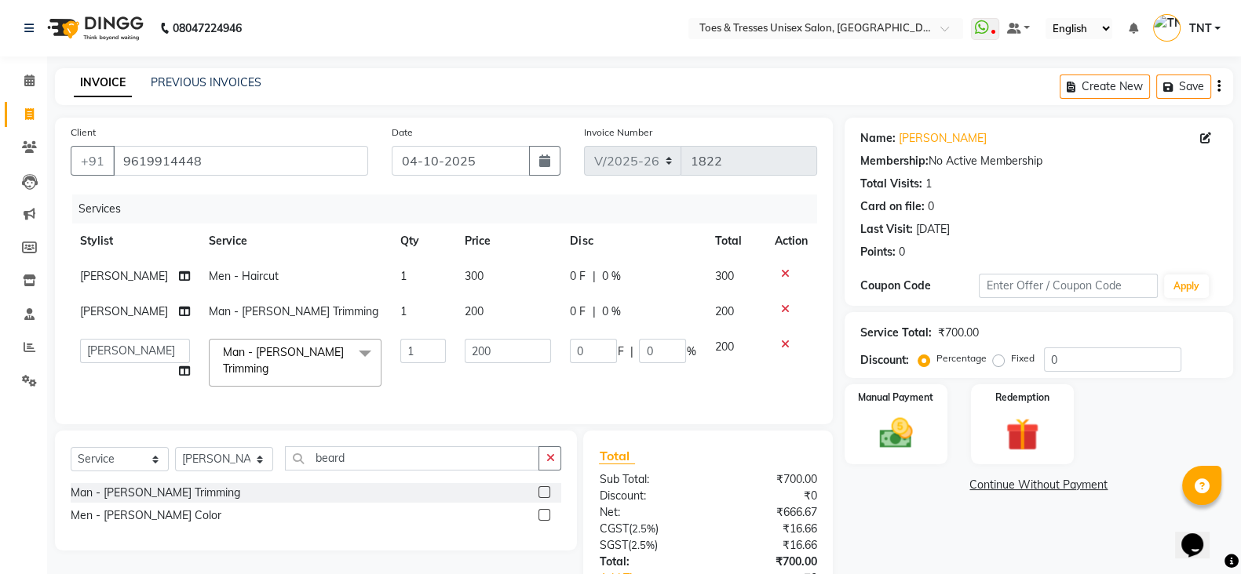
click at [716, 352] on span "200" at bounding box center [723, 347] width 19 height 14
click at [494, 297] on td "200" at bounding box center [507, 311] width 105 height 35
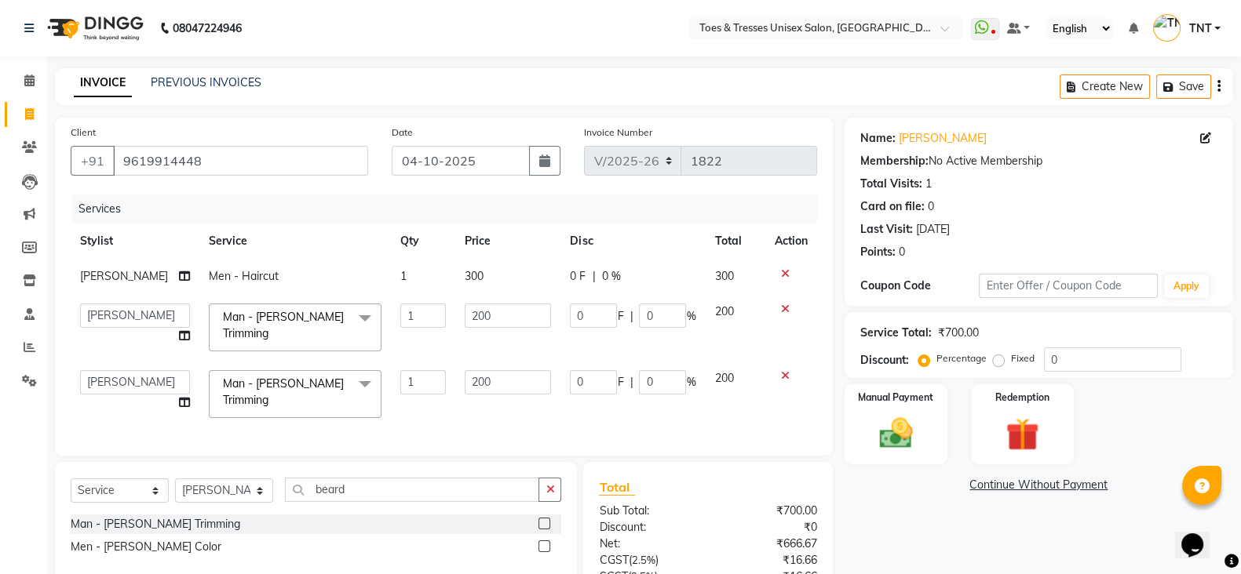
click at [560, 276] on td "0 F | 0 %" at bounding box center [632, 276] width 144 height 35
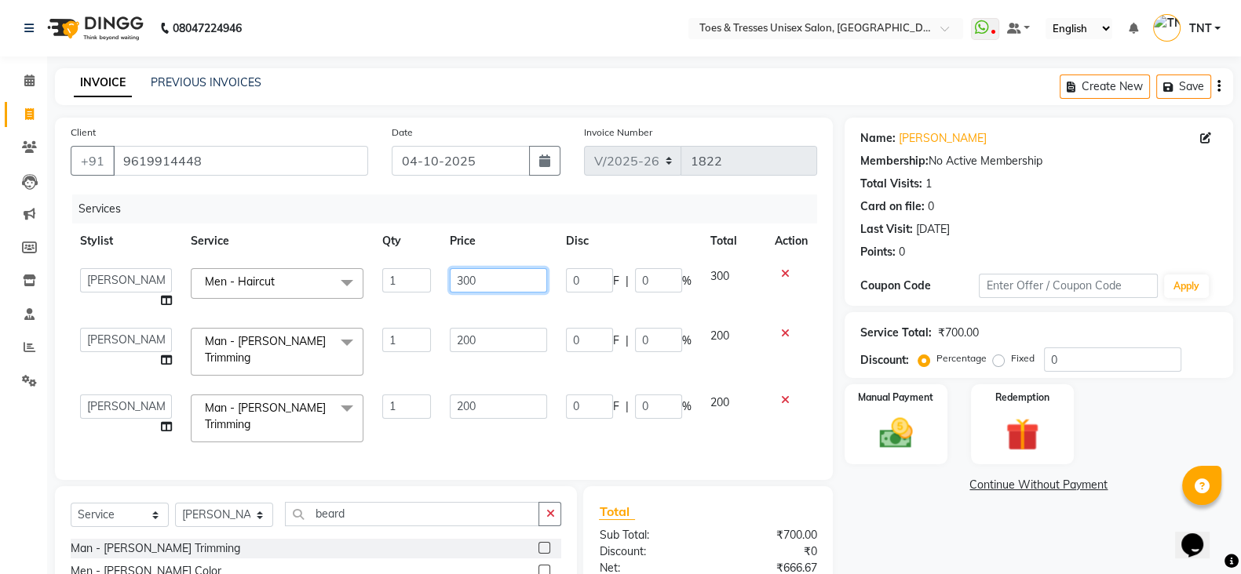
click at [513, 270] on input "300" at bounding box center [499, 280] width 98 height 24
type input "325"
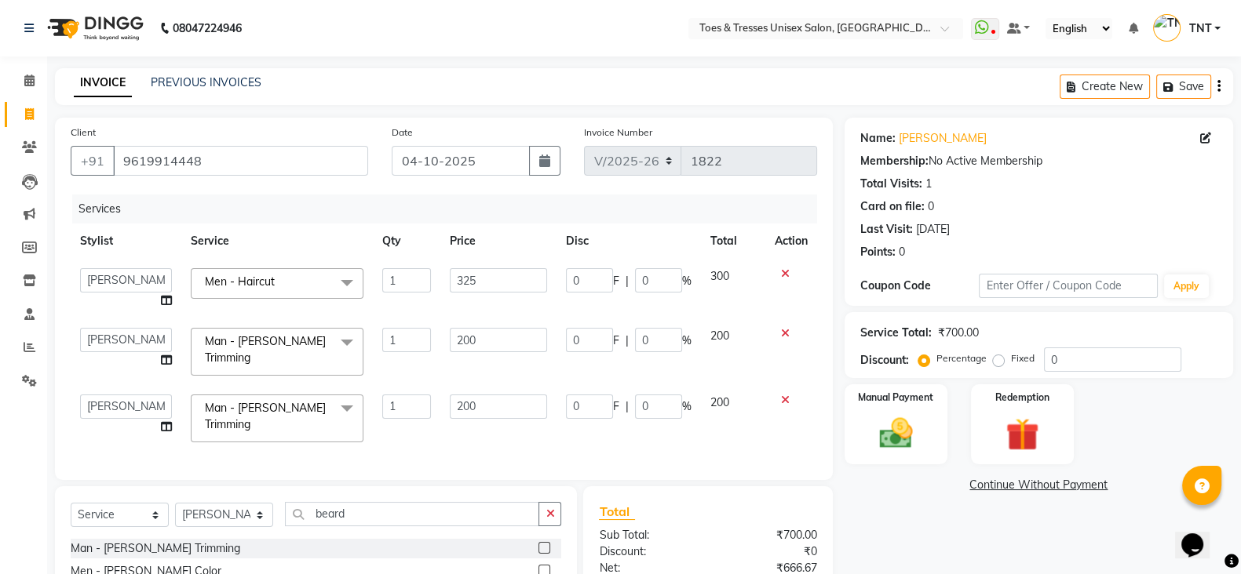
click at [512, 315] on tbody "Adil Khan Aheshan Shaikh Diksha Gosar Nilesh Ghag Nisha Paswan Pooja Manphade R…" at bounding box center [444, 355] width 746 height 193
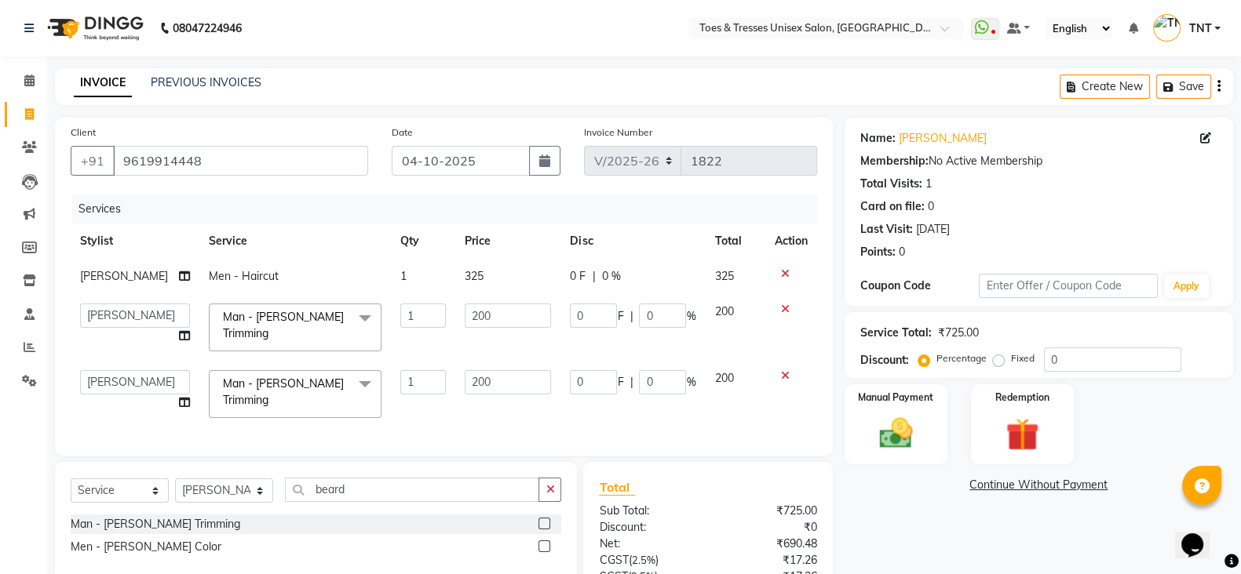
click at [775, 370] on div at bounding box center [791, 375] width 33 height 11
click at [781, 370] on icon at bounding box center [785, 375] width 9 height 11
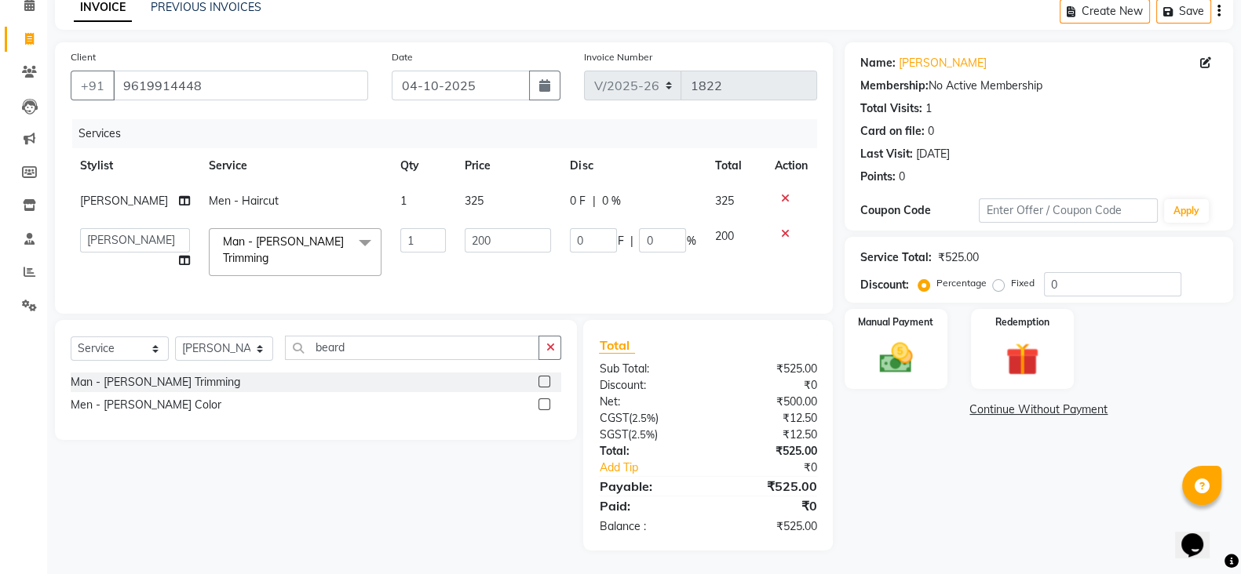
scroll to position [82, 0]
click at [744, 258] on td "200" at bounding box center [735, 252] width 60 height 67
click at [862, 359] on div "Manual Payment" at bounding box center [896, 349] width 108 height 83
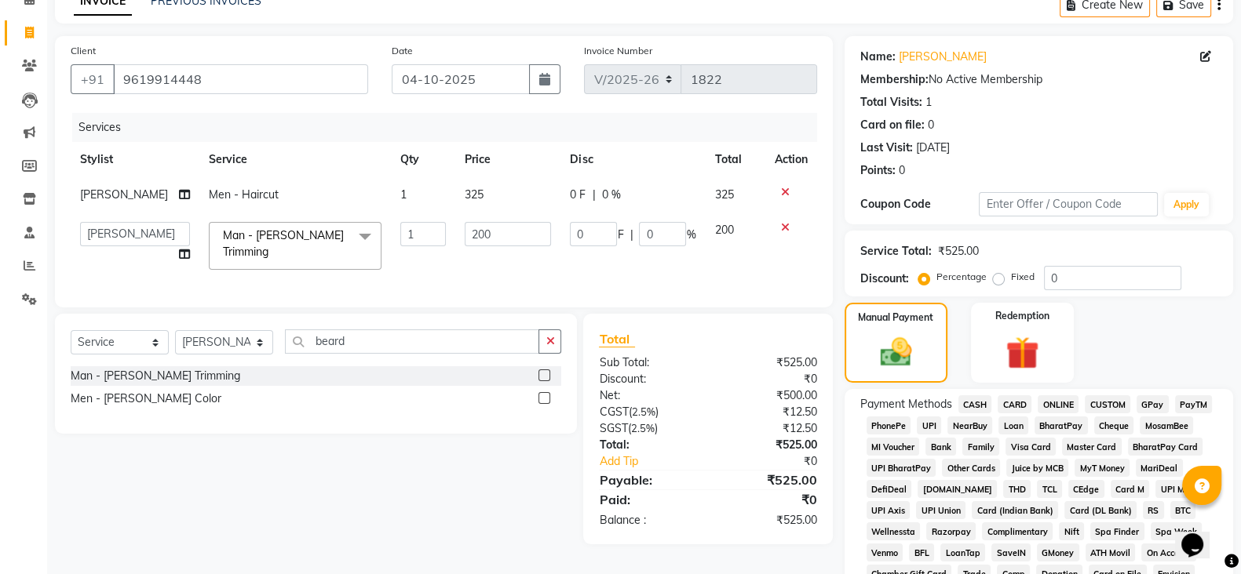
click at [1145, 402] on span "GPay" at bounding box center [1152, 405] width 32 height 18
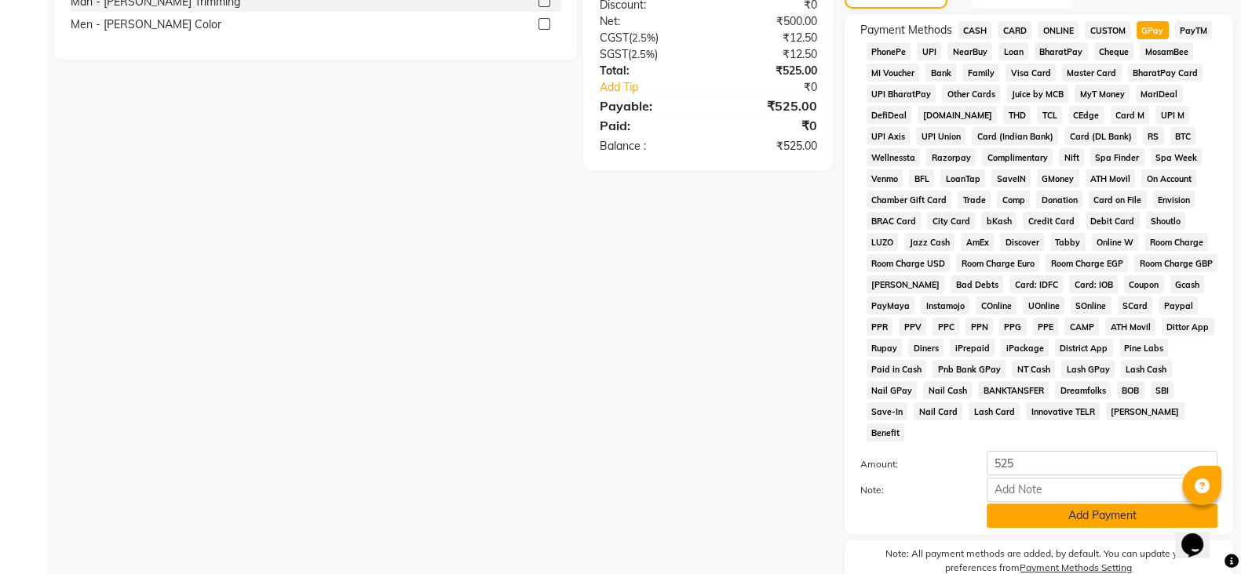
click at [1092, 508] on button "Add Payment" at bounding box center [1101, 516] width 231 height 24
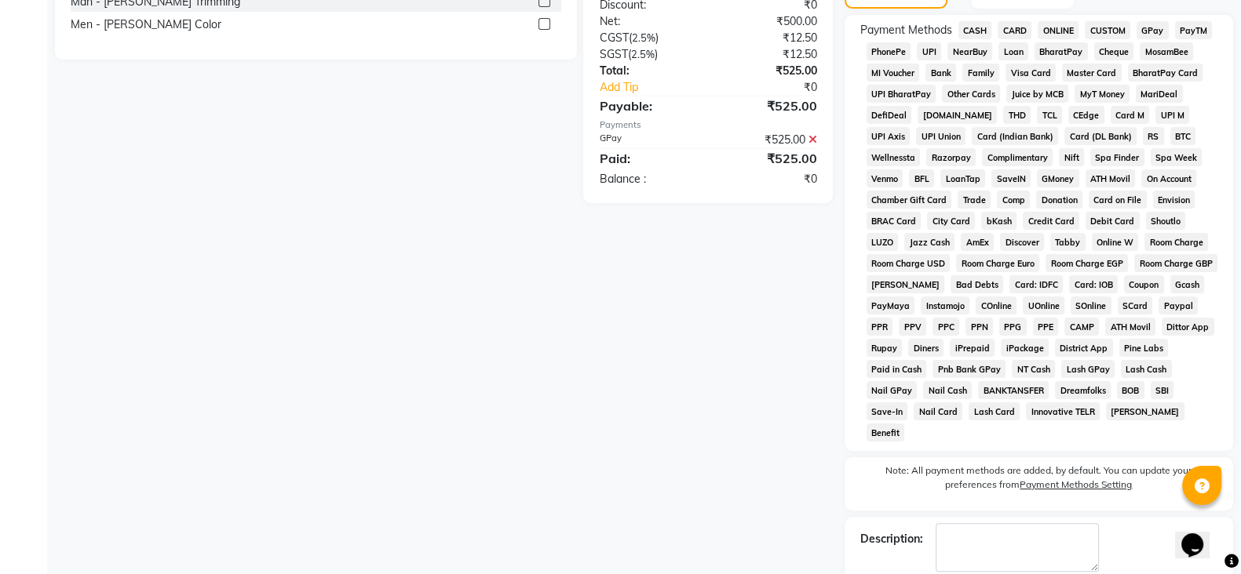
scroll to position [519, 0]
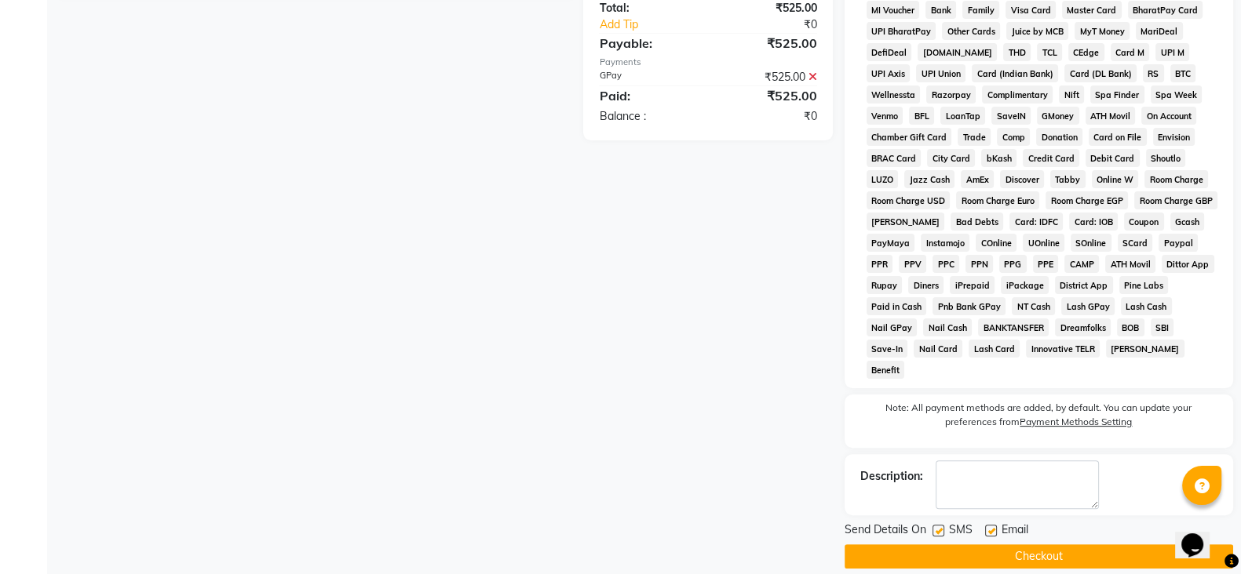
click at [1087, 545] on button "Checkout" at bounding box center [1038, 557] width 388 height 24
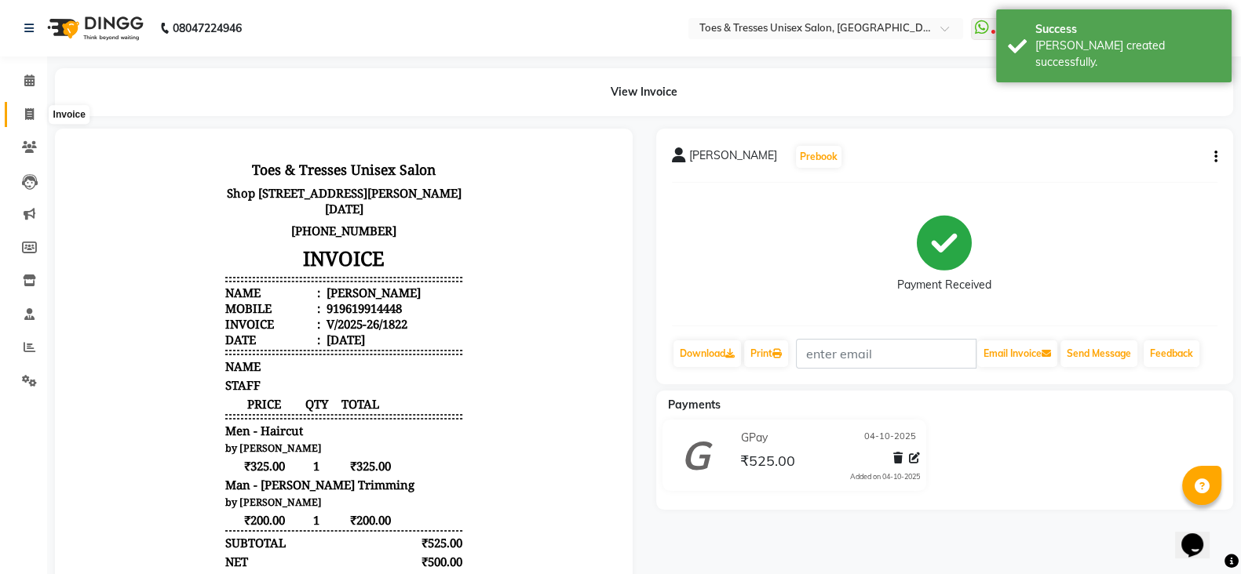
click at [27, 111] on icon at bounding box center [29, 114] width 9 height 12
select select "3950"
select select "service"
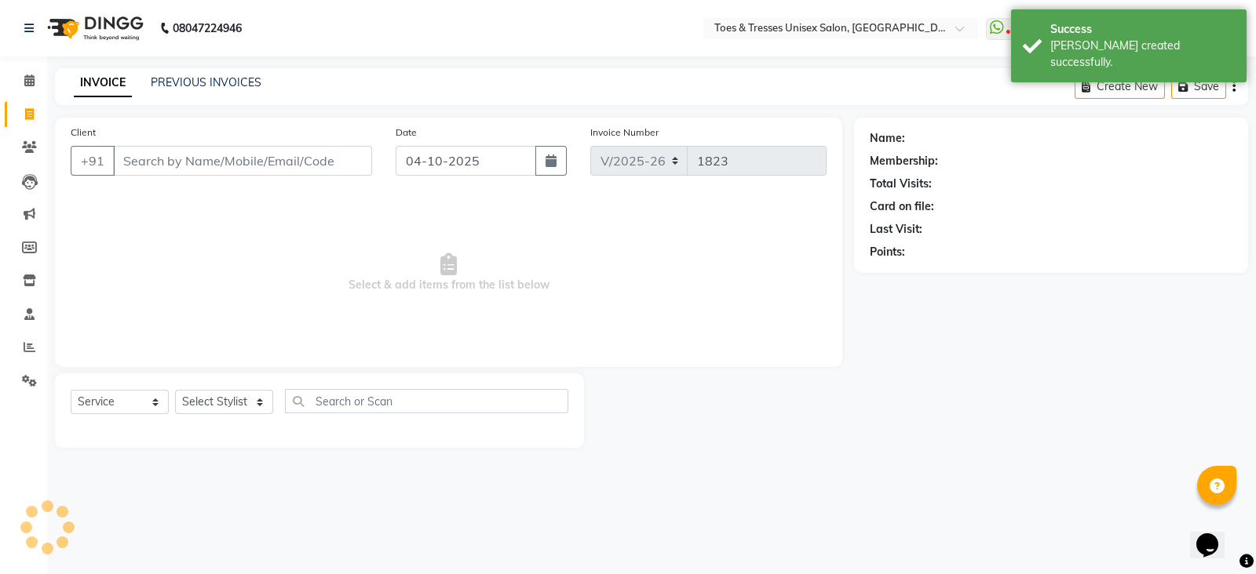
click at [232, 165] on input "Client" at bounding box center [242, 161] width 259 height 30
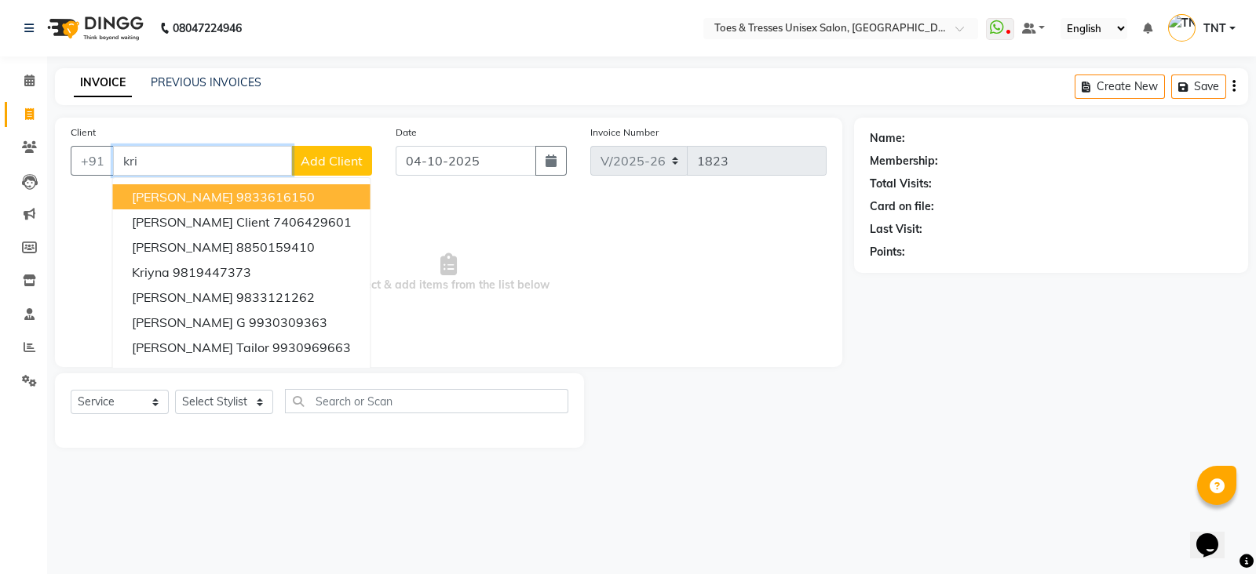
type input "kri"
